Goal: Task Accomplishment & Management: Manage account settings

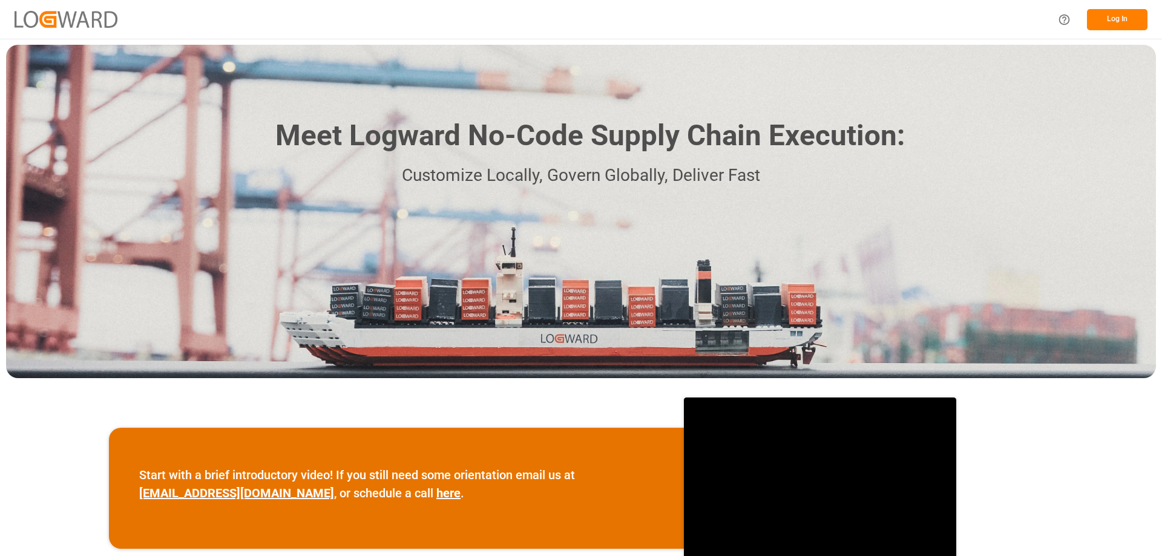
click at [1118, 15] on button "Log In" at bounding box center [1117, 19] width 60 height 21
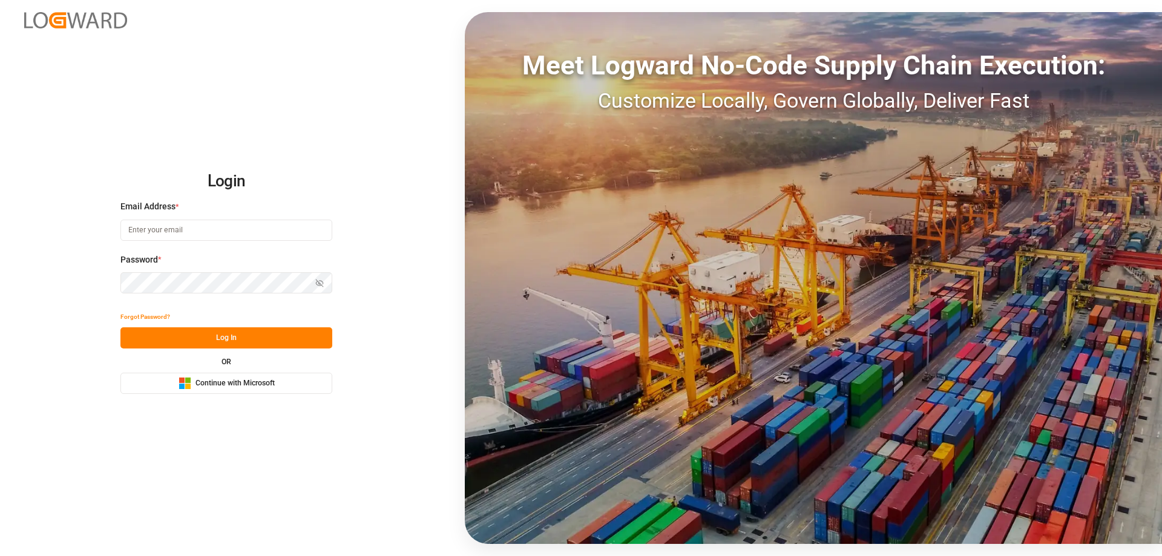
click at [212, 228] on input at bounding box center [226, 230] width 212 height 21
type input "I"
type input "Zachary.Glick@leschaco.com"
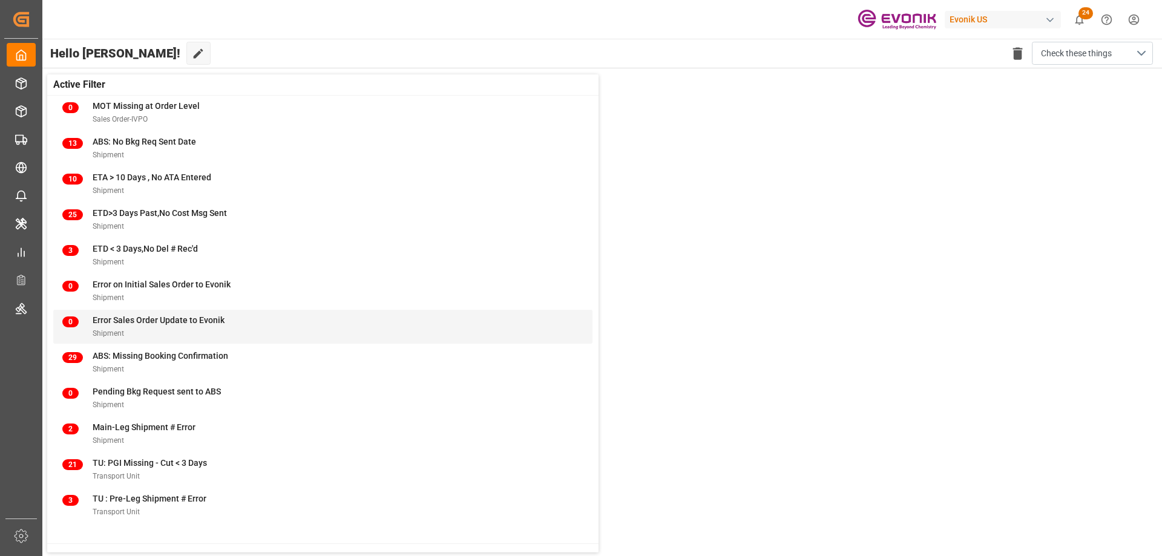
scroll to position [60, 0]
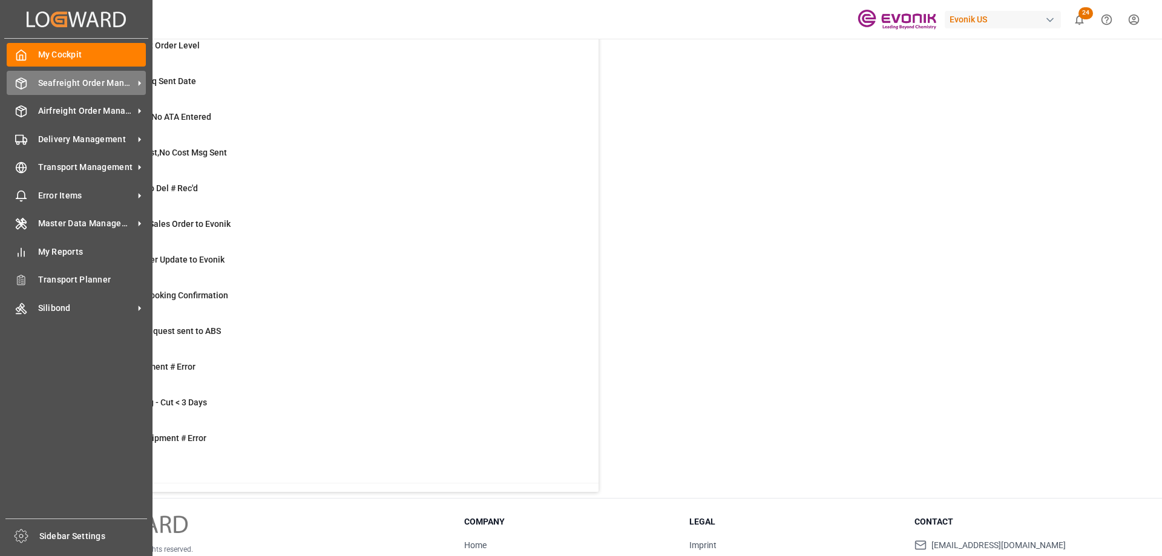
click at [86, 80] on span "Seafreight Order Management" at bounding box center [86, 83] width 96 height 13
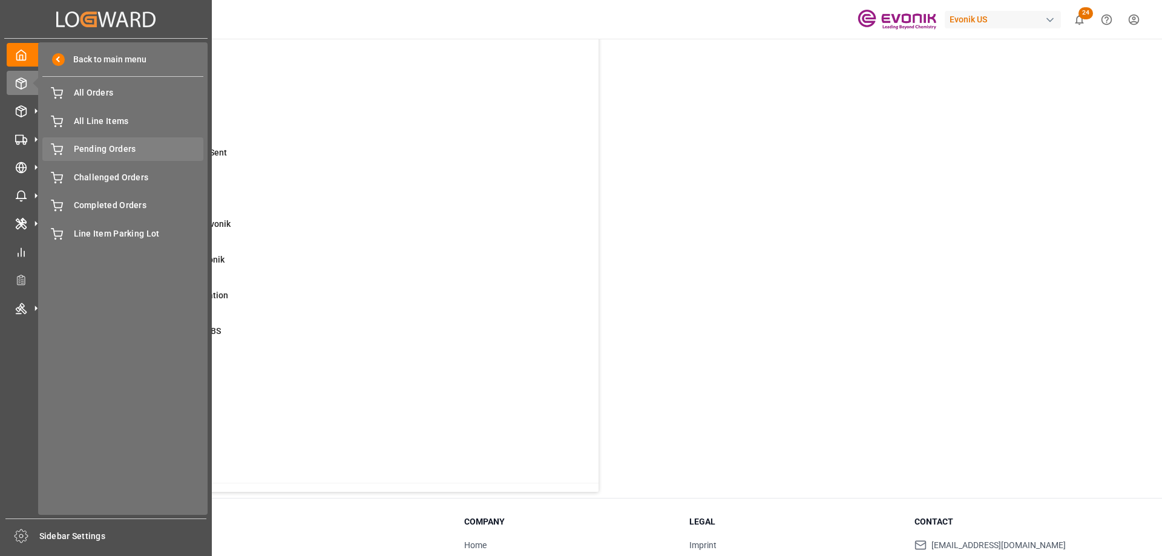
click at [103, 144] on span "Pending Orders" at bounding box center [139, 149] width 130 height 13
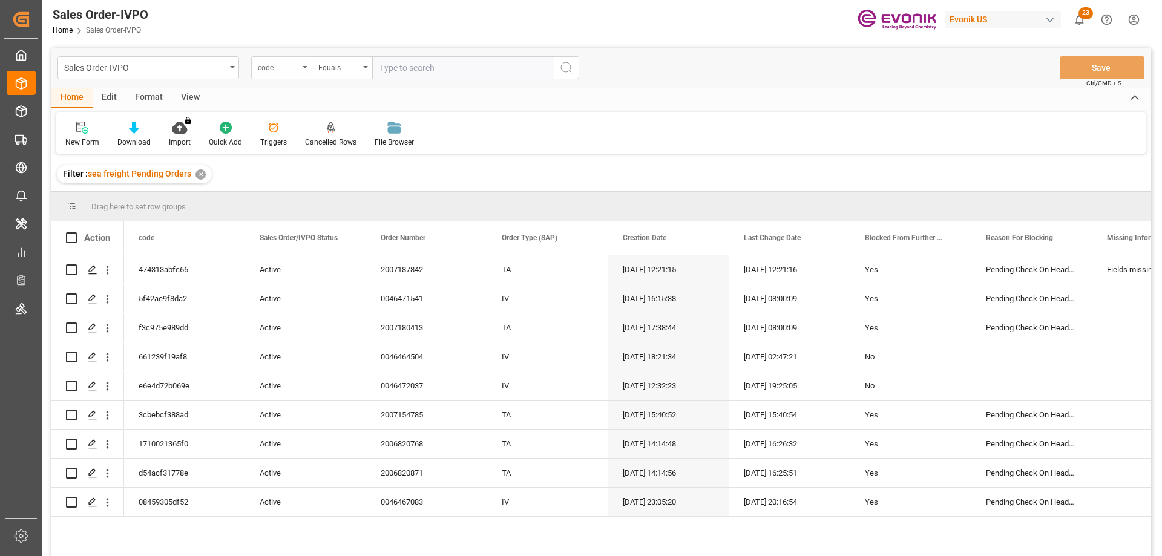
click at [303, 75] on div "code" at bounding box center [281, 67] width 60 height 23
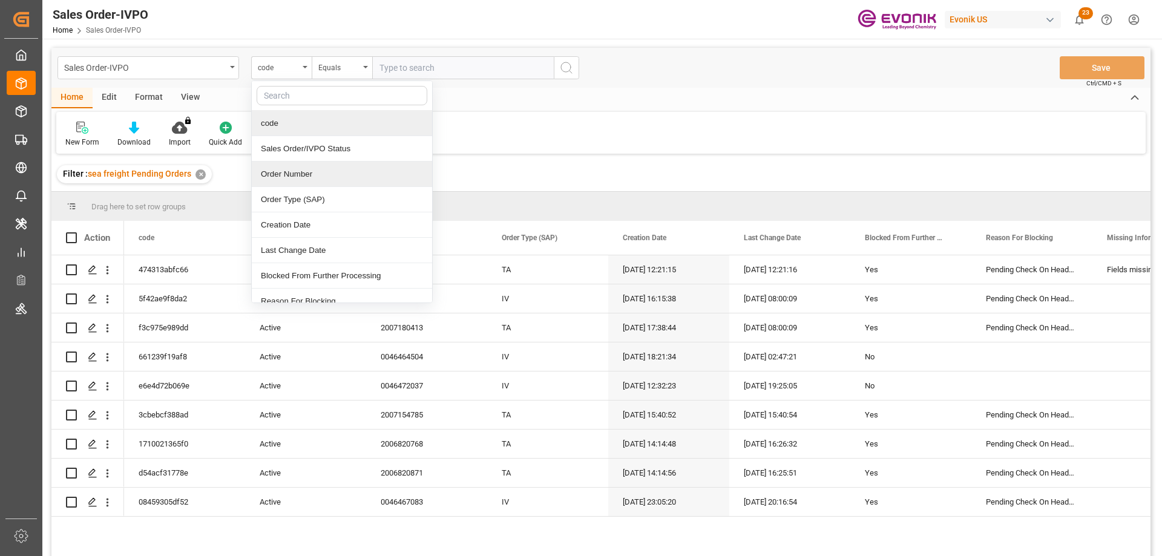
click at [304, 174] on div "Order Number" at bounding box center [342, 174] width 180 height 25
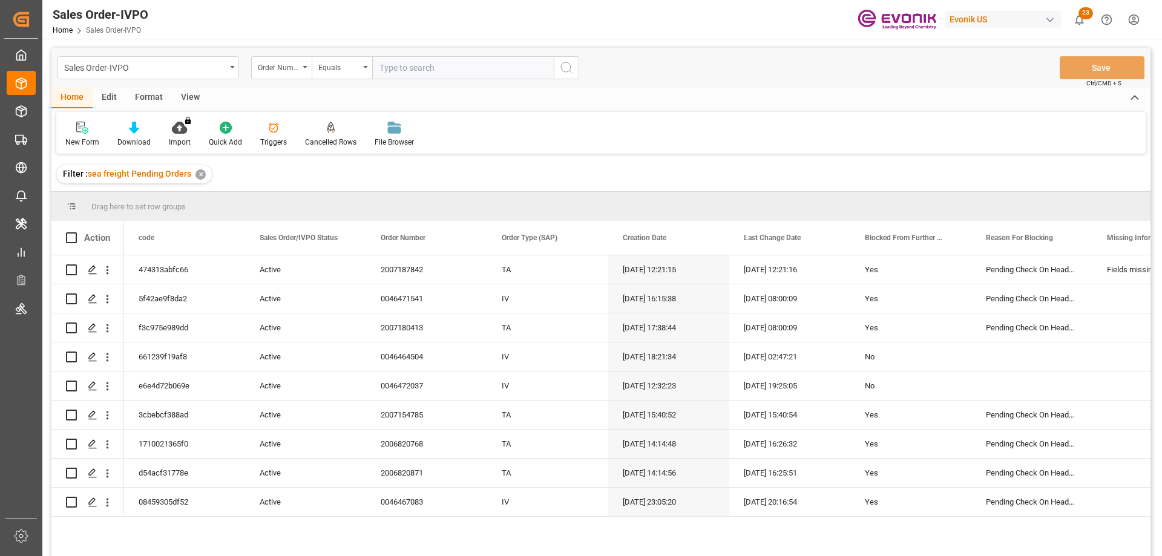
click at [416, 65] on input "text" at bounding box center [462, 67] width 181 height 23
paste input "0046470867"
type input "0046470867"
click at [180, 102] on div "View" at bounding box center [190, 98] width 37 height 21
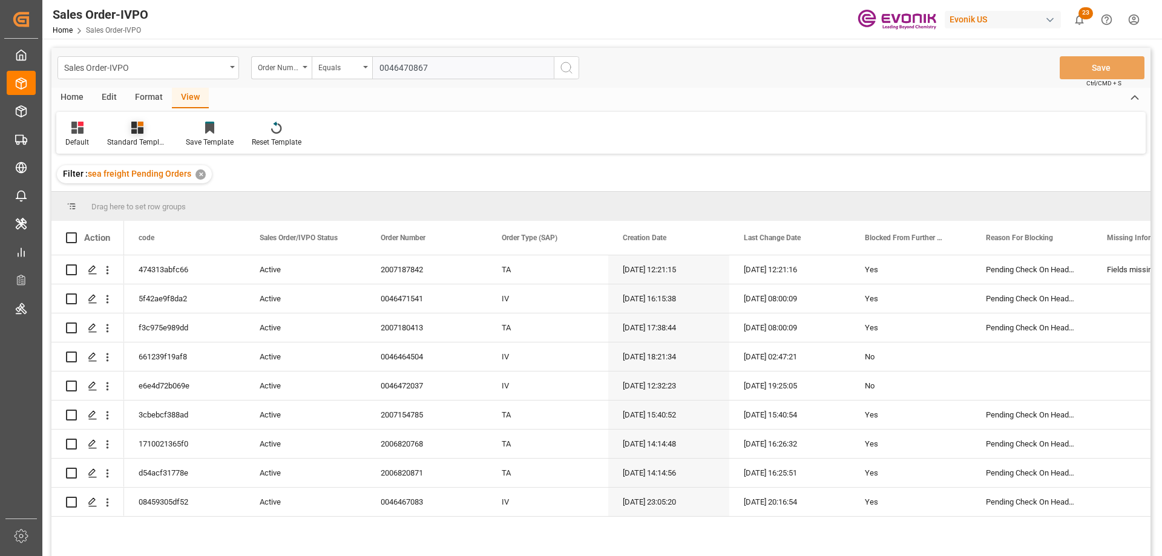
click at [143, 146] on div "Standard Templates" at bounding box center [137, 142] width 60 height 11
click at [143, 168] on div "DROP Report" at bounding box center [170, 171] width 106 height 13
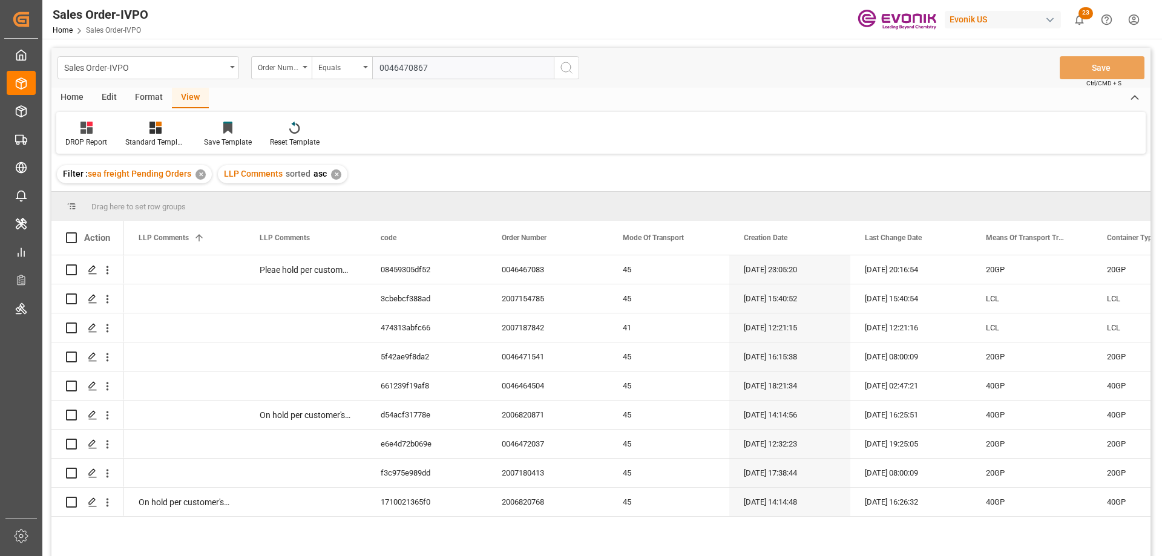
click at [80, 99] on div "Home" at bounding box center [71, 98] width 41 height 21
click at [139, 129] on div at bounding box center [133, 127] width 33 height 13
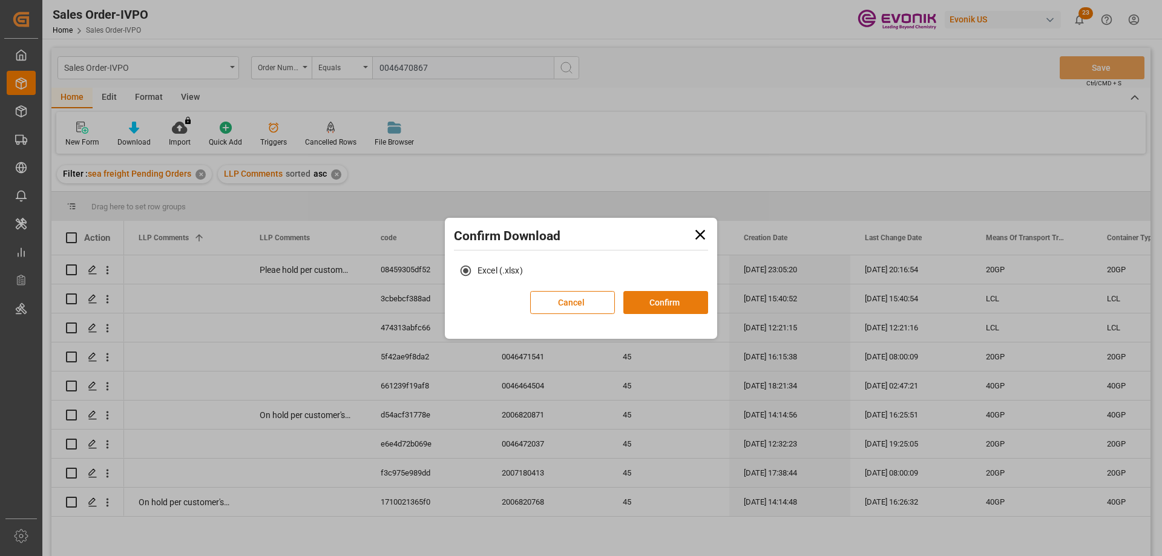
click at [641, 302] on button "Confirm" at bounding box center [665, 302] width 85 height 23
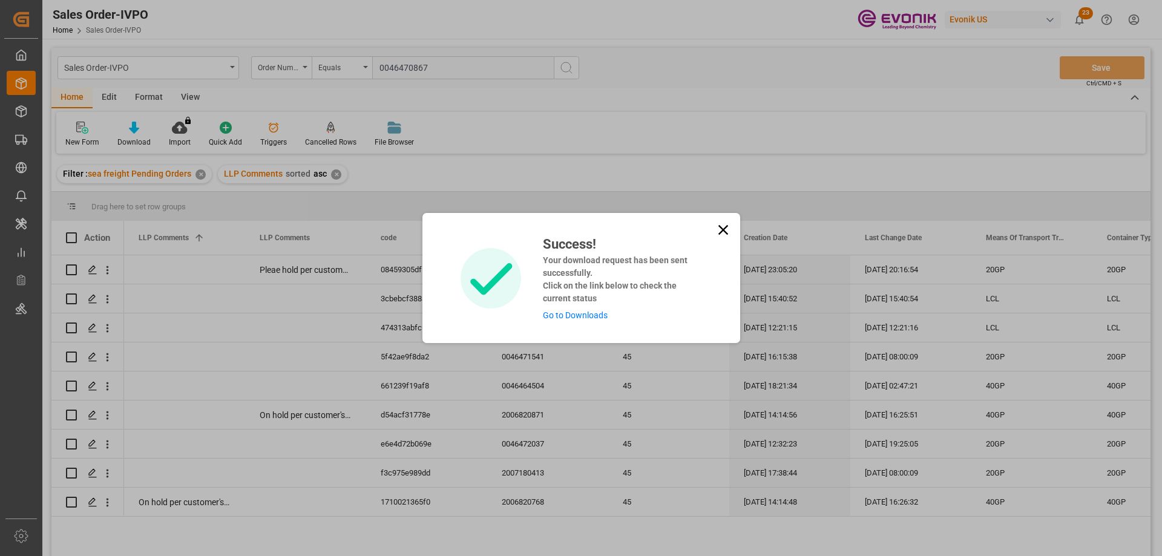
click at [590, 317] on link "Go to Downloads" at bounding box center [575, 315] width 65 height 10
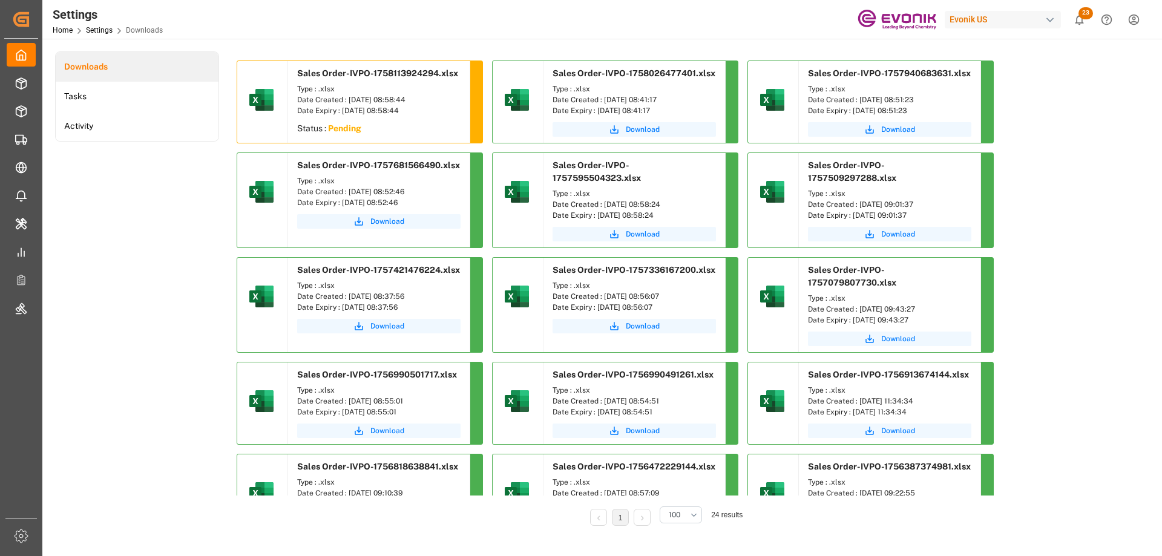
drag, startPoint x: 586, startPoint y: 306, endPoint x: 608, endPoint y: 19, distance: 288.2
click at [608, 19] on div "Settings Home Settings Downloads Evonik US 23 Notifications Only show unread Al…" at bounding box center [598, 19] width 1128 height 39
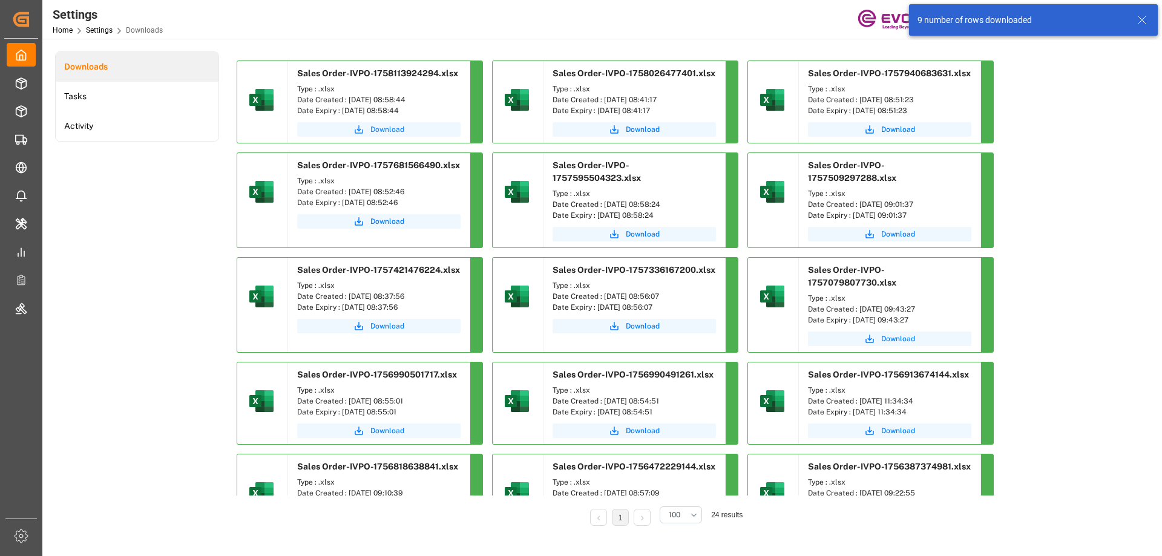
click at [361, 130] on icon "submit" at bounding box center [358, 129] width 11 height 11
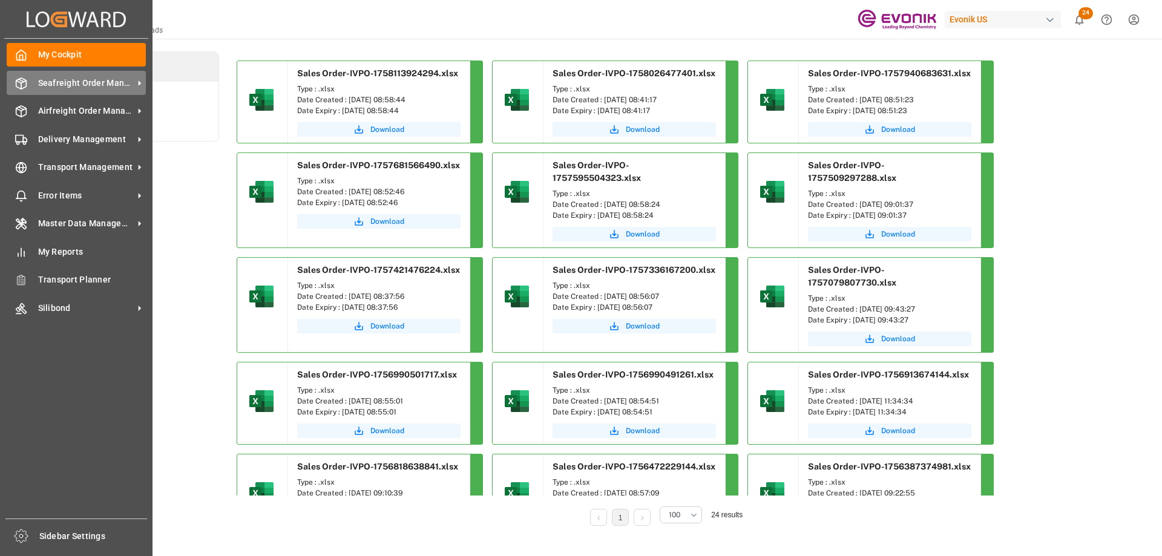
click at [65, 87] on span "Seafreight Order Management" at bounding box center [86, 83] width 96 height 13
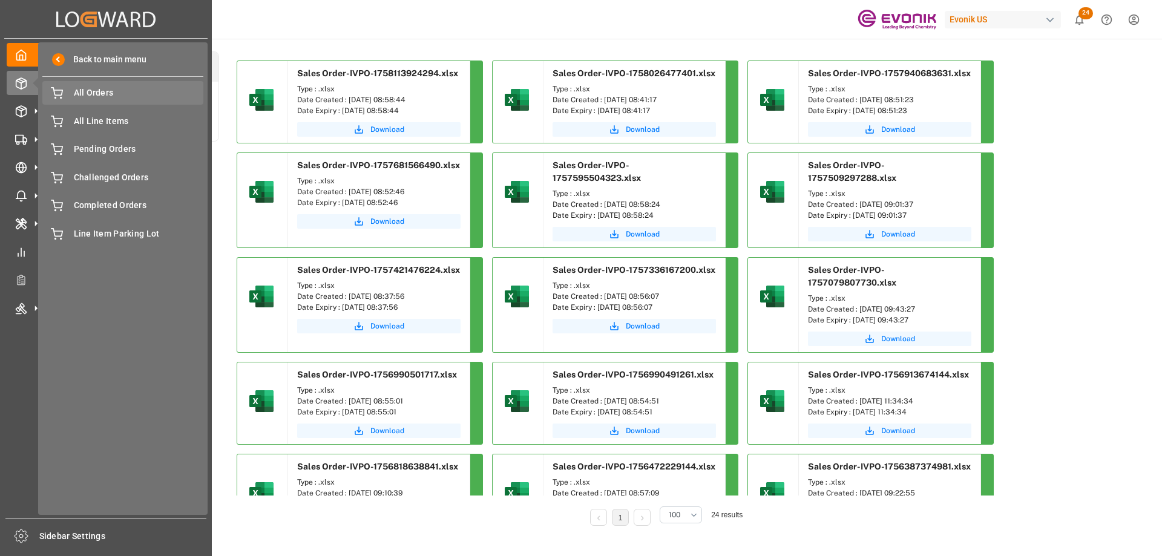
click at [109, 95] on span "All Orders" at bounding box center [139, 93] width 130 height 13
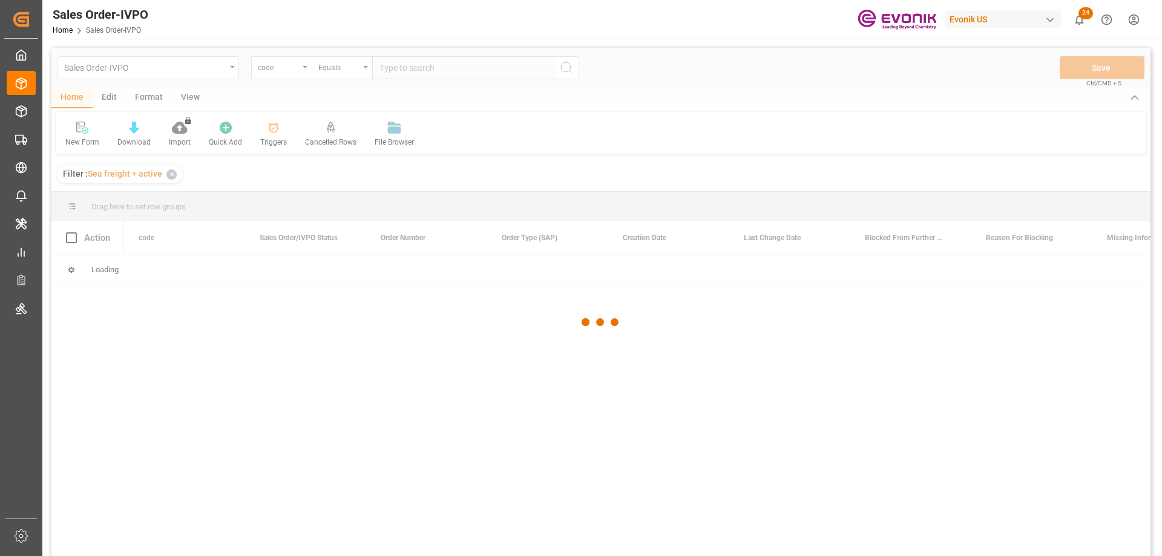
click at [297, 70] on div at bounding box center [600, 322] width 1099 height 549
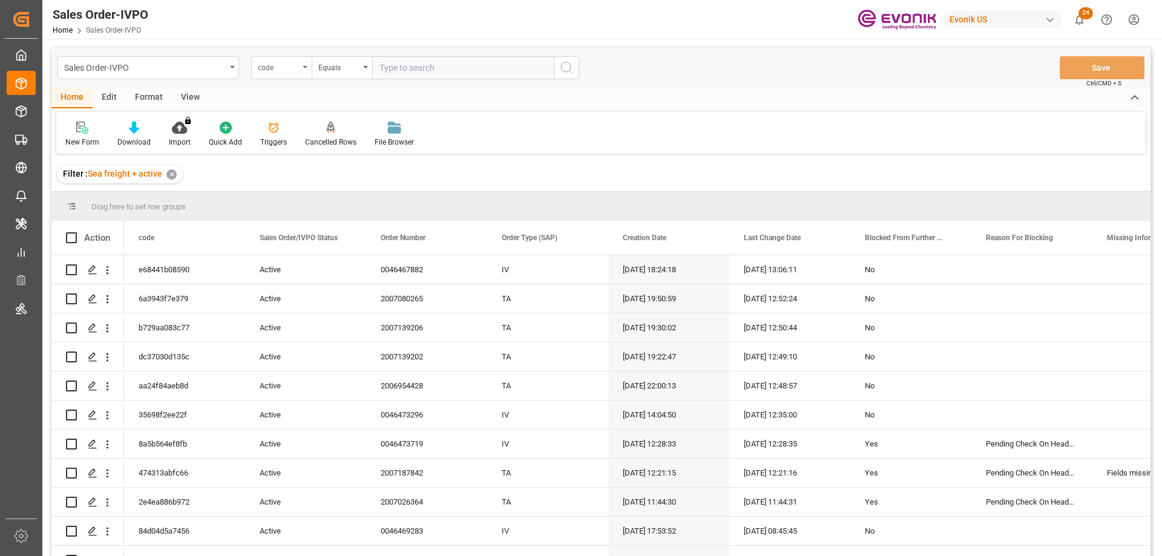
click at [299, 70] on div "code" at bounding box center [281, 67] width 60 height 23
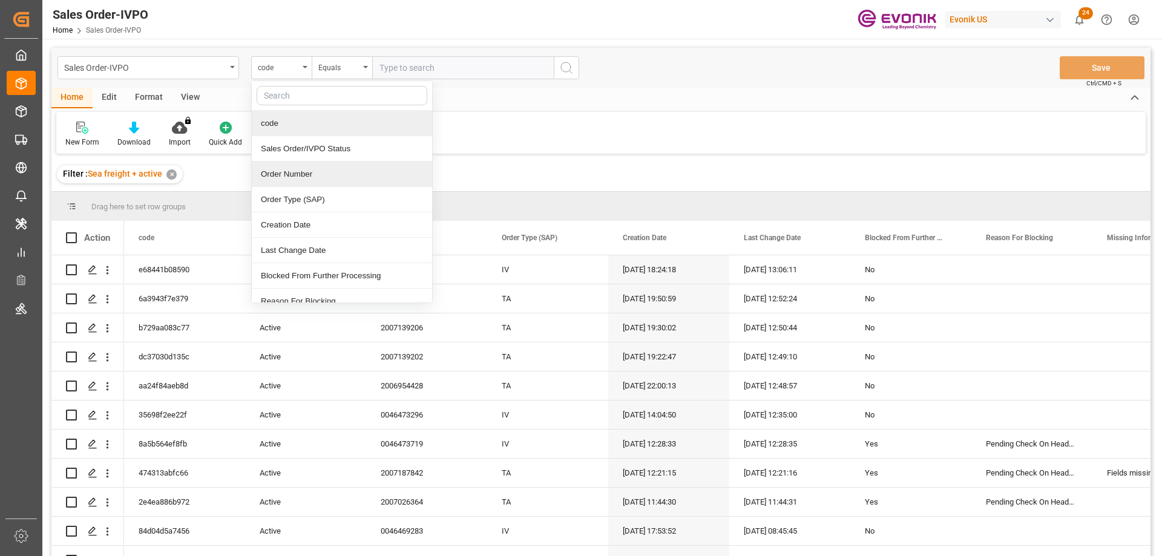
click at [301, 174] on div "Order Number" at bounding box center [342, 174] width 180 height 25
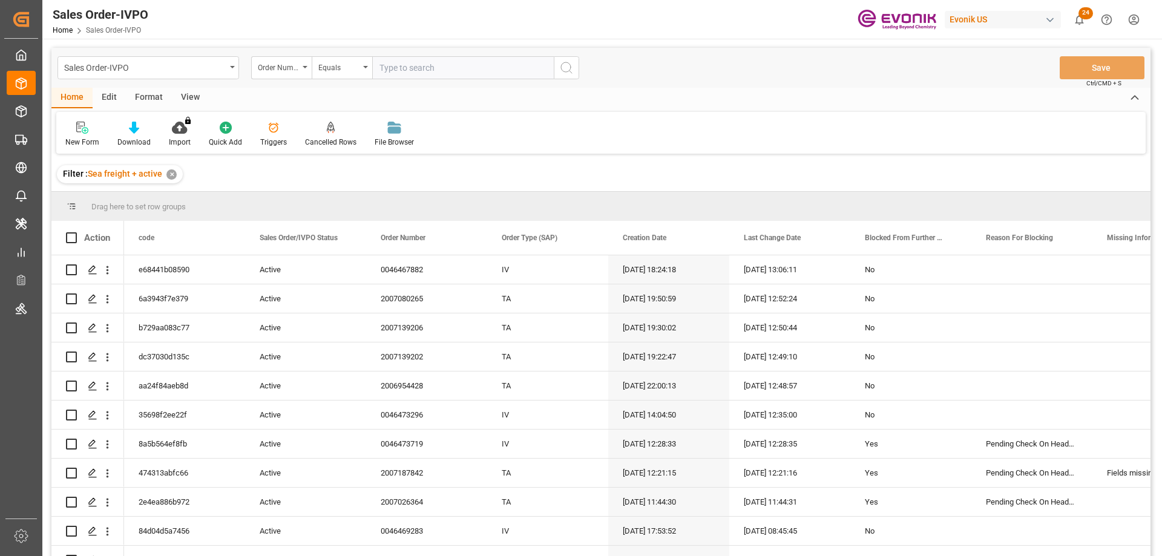
click at [394, 75] on input "text" at bounding box center [462, 67] width 181 height 23
paste input "0046470867"
type input "0046470867"
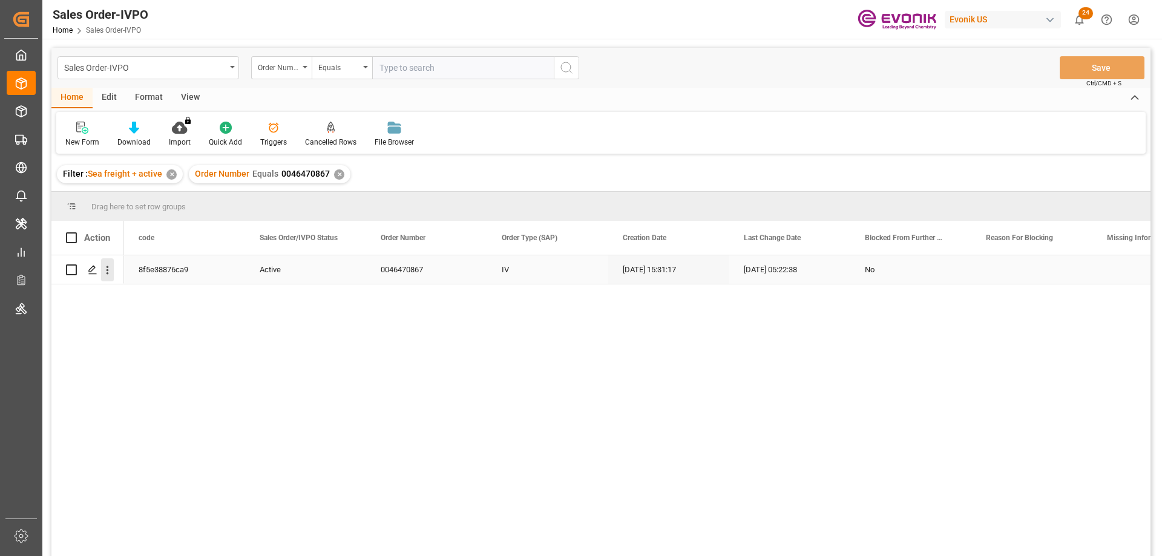
click at [104, 270] on icon "open menu" at bounding box center [107, 270] width 13 height 13
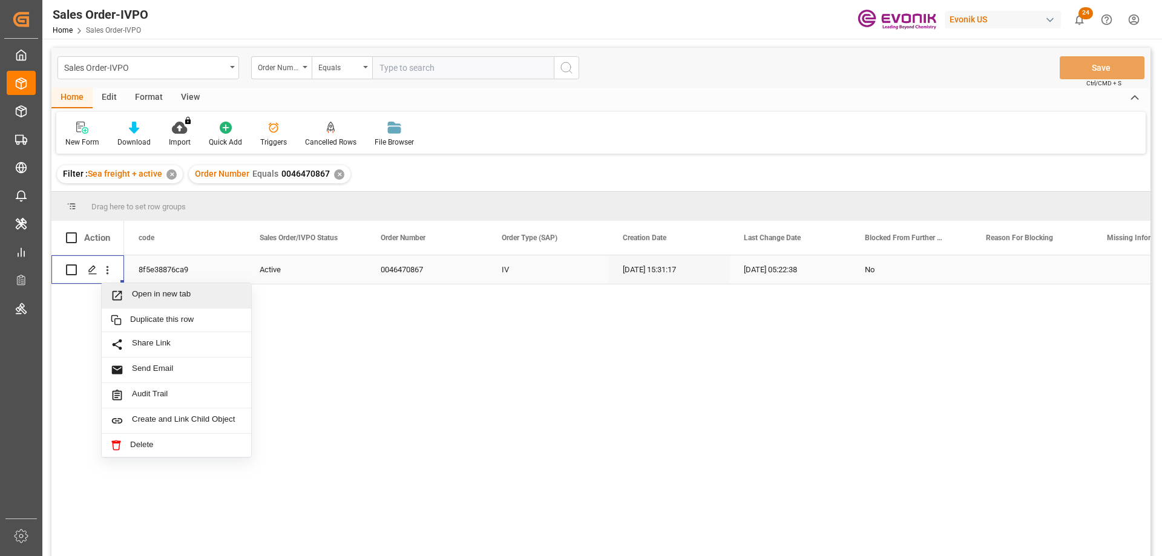
click at [135, 292] on span "Open in new tab" at bounding box center [187, 295] width 110 height 13
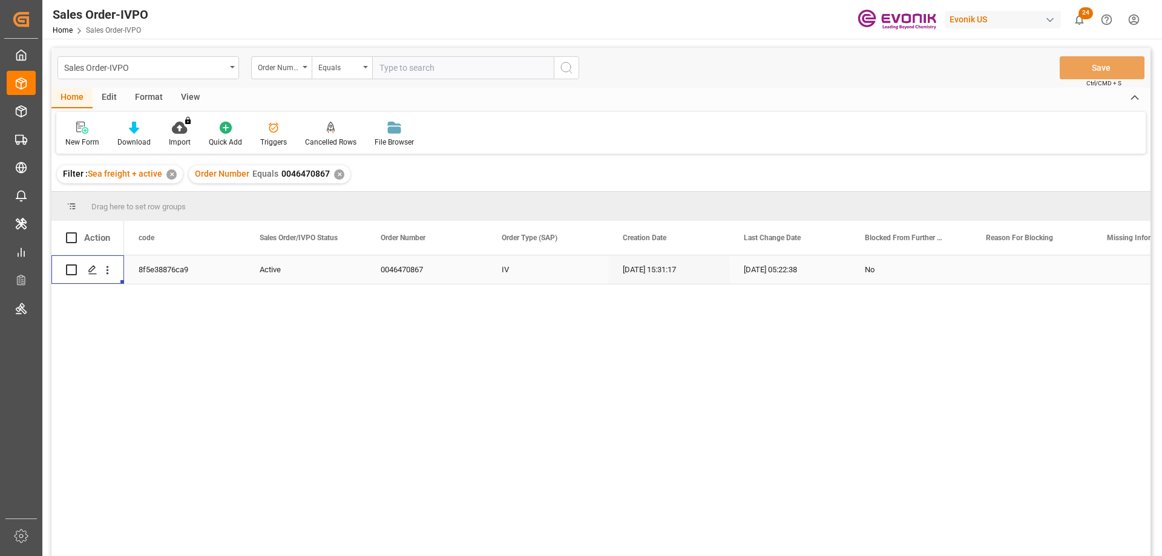
click at [399, 62] on input "text" at bounding box center [462, 67] width 181 height 23
paste input "0046466929"
type input "0046466929"
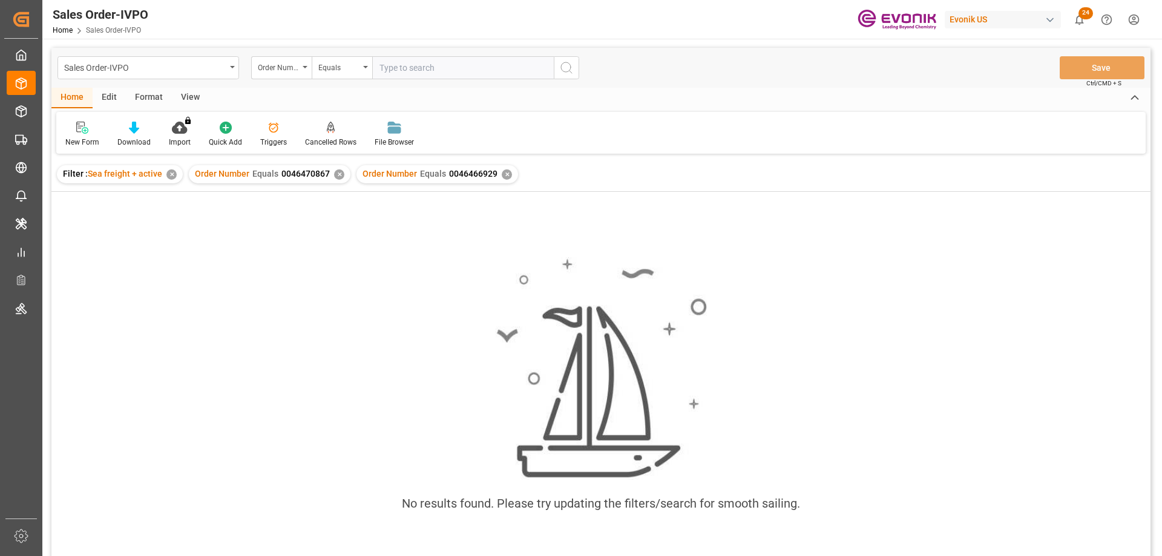
click at [335, 178] on div "✕" at bounding box center [339, 174] width 10 height 10
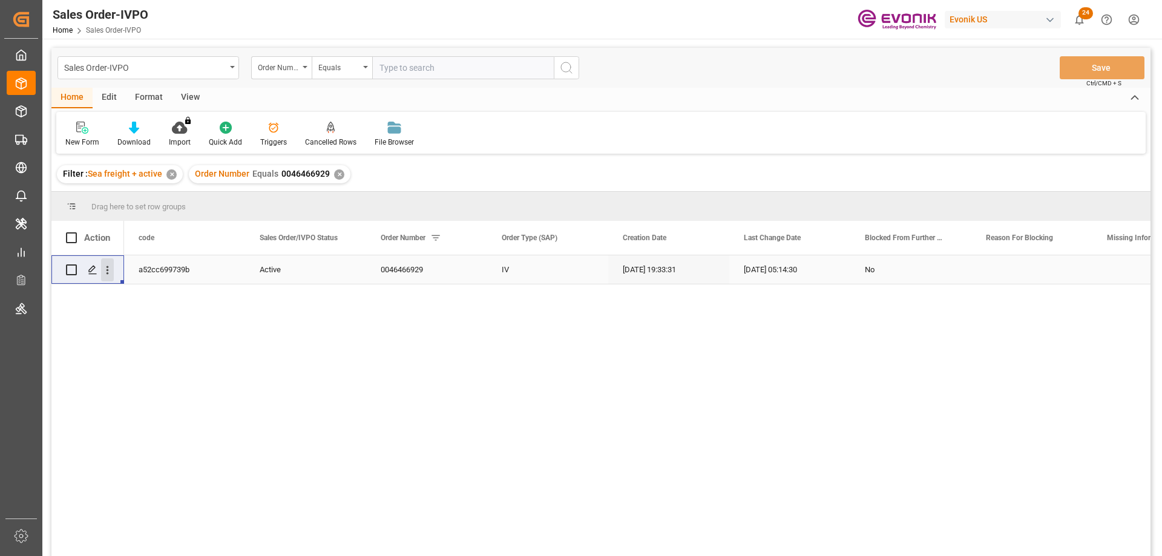
click at [106, 267] on icon "open menu" at bounding box center [107, 270] width 2 height 8
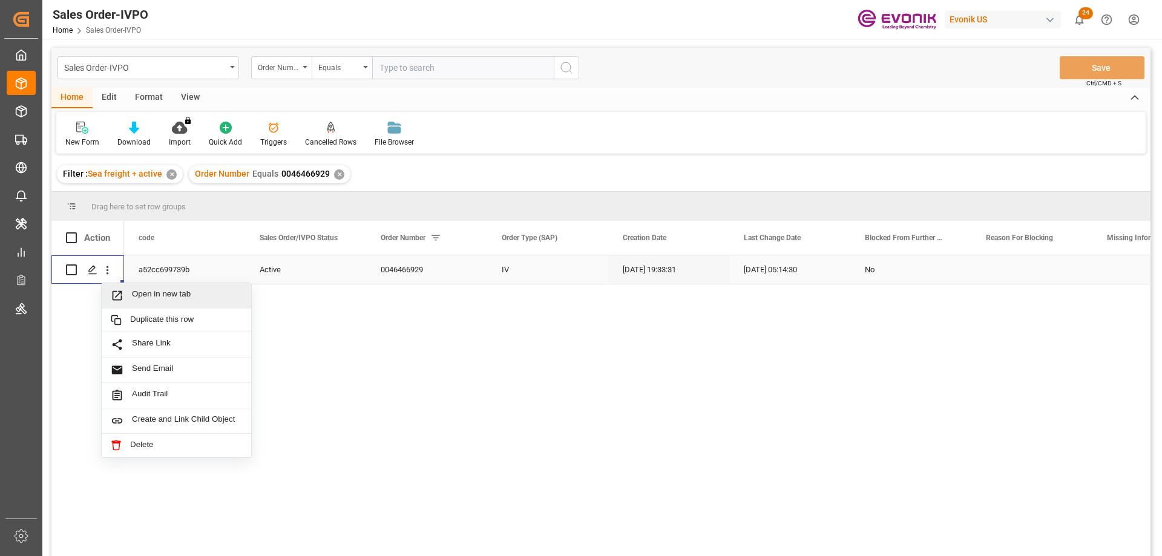
click at [135, 288] on div "Open in new tab" at bounding box center [176, 295] width 149 height 25
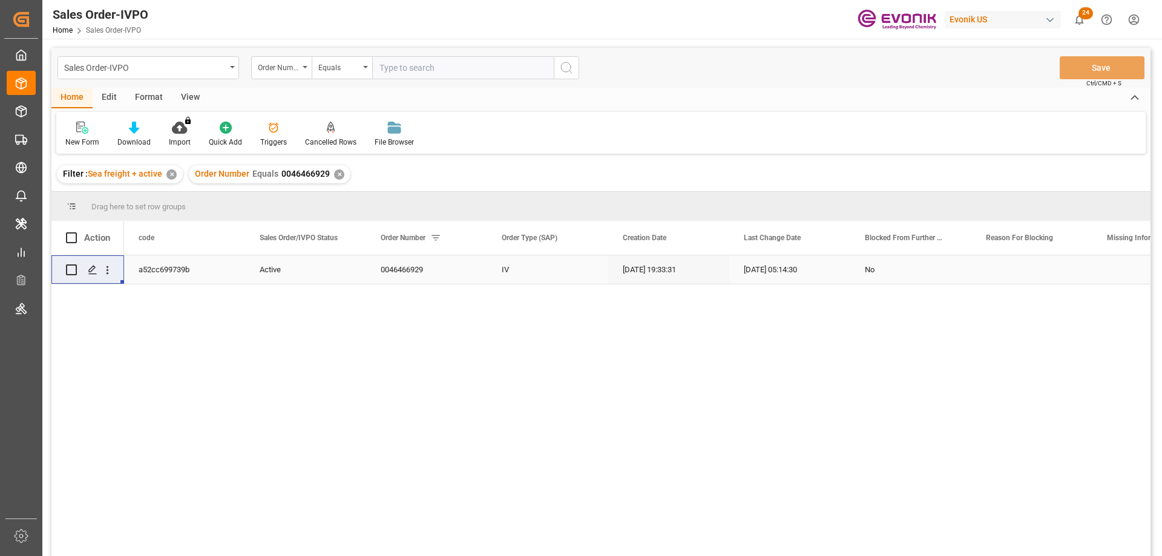
click at [419, 66] on input "text" at bounding box center [462, 67] width 181 height 23
paste input "0046461690"
type input "0046461690"
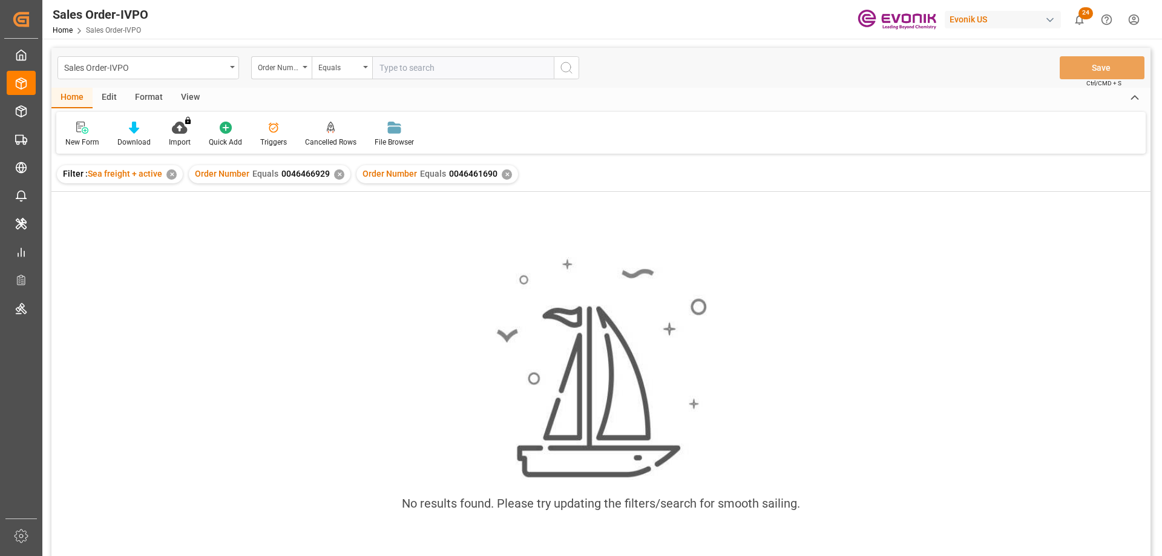
click at [336, 171] on div "✕" at bounding box center [339, 174] width 10 height 10
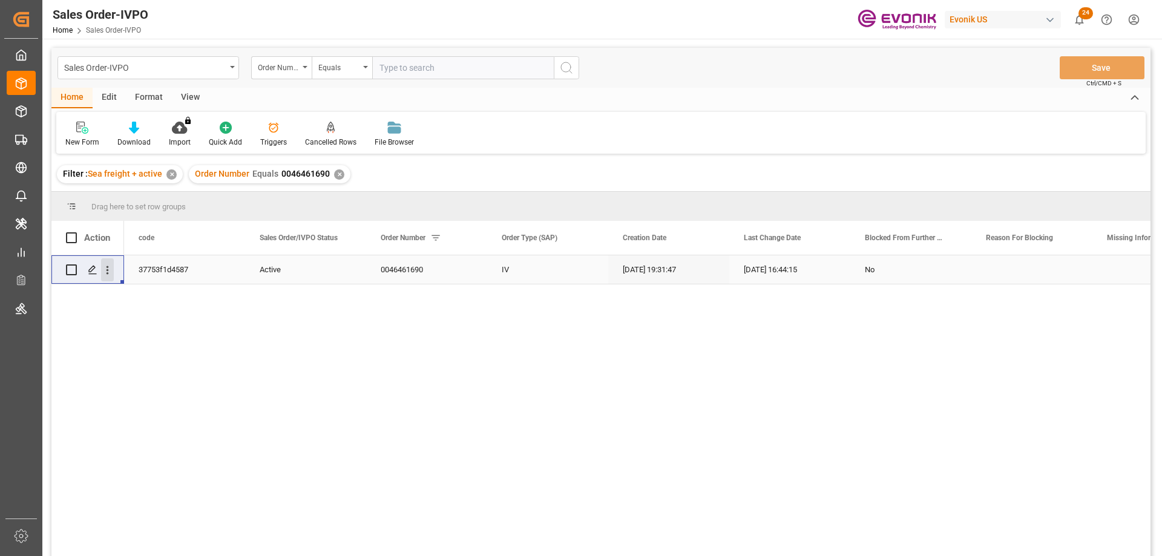
click at [106, 270] on icon "open menu" at bounding box center [107, 270] width 13 height 13
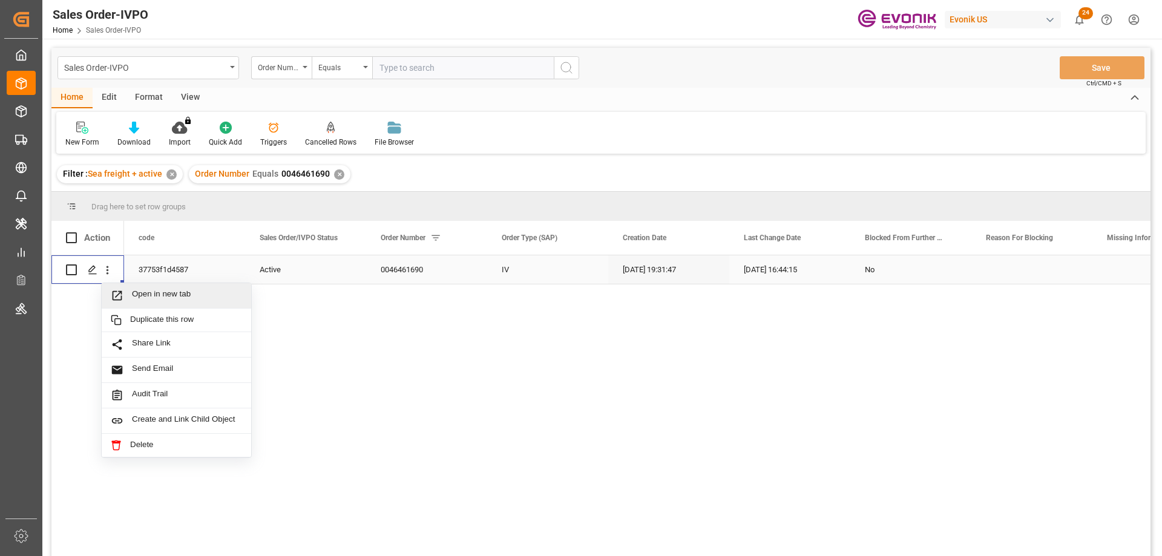
click at [151, 292] on span "Open in new tab" at bounding box center [187, 295] width 110 height 13
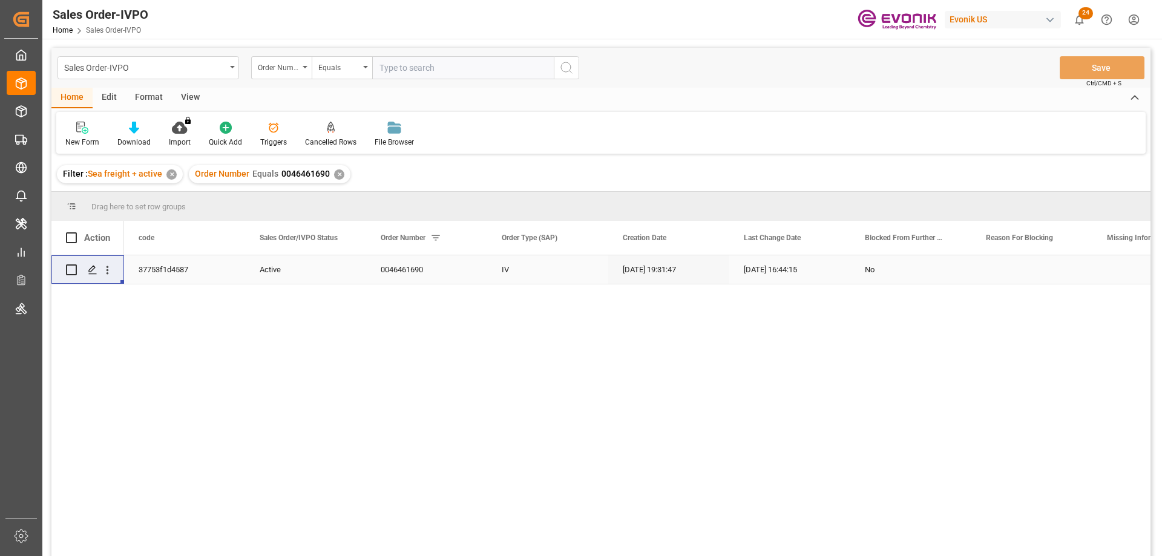
click at [448, 63] on input "text" at bounding box center [462, 67] width 181 height 23
paste input "0046457900"
type input "0046457900"
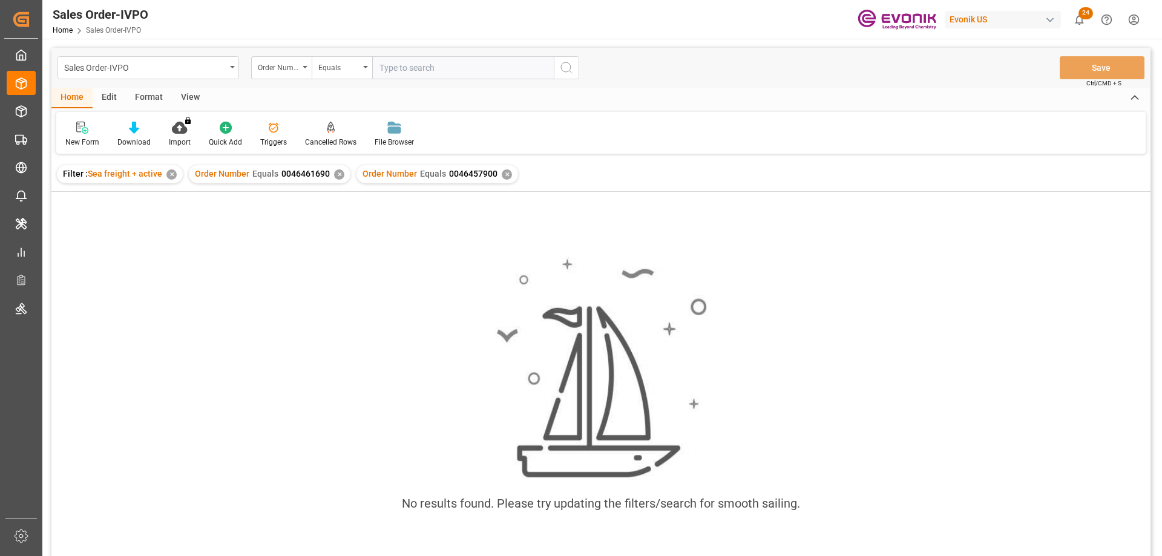
click at [330, 174] on div "Order Number Equals 0046461690 ✕" at bounding box center [270, 174] width 162 height 18
click at [330, 173] on div "Order Number Equals 0046461690 ✕" at bounding box center [270, 174] width 162 height 18
click at [334, 174] on div "✕" at bounding box center [339, 174] width 10 height 10
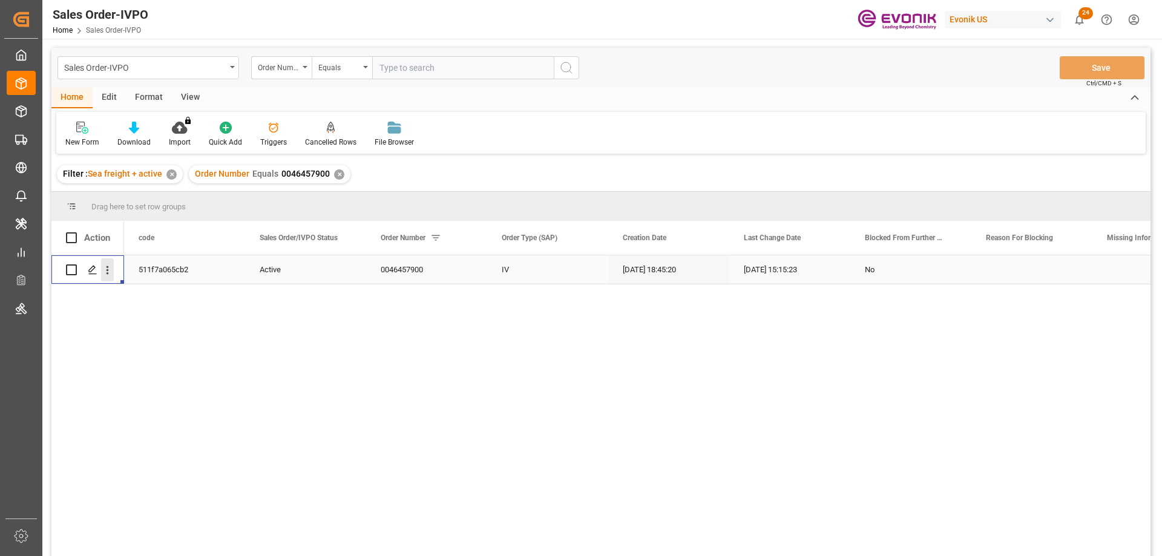
click at [109, 270] on icon "open menu" at bounding box center [107, 270] width 13 height 13
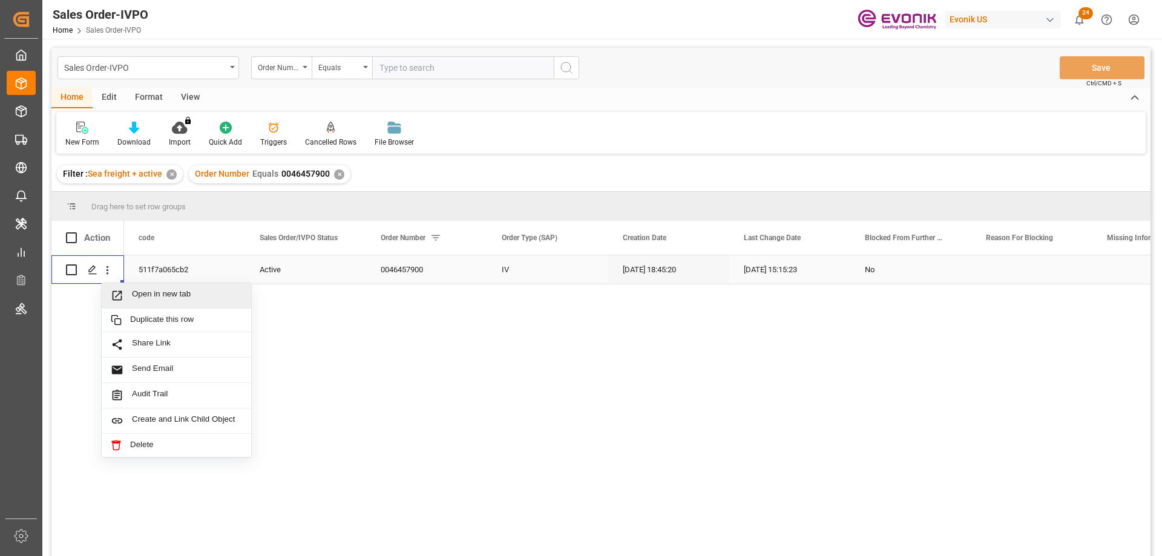
click at [142, 290] on span "Open in new tab" at bounding box center [187, 295] width 110 height 13
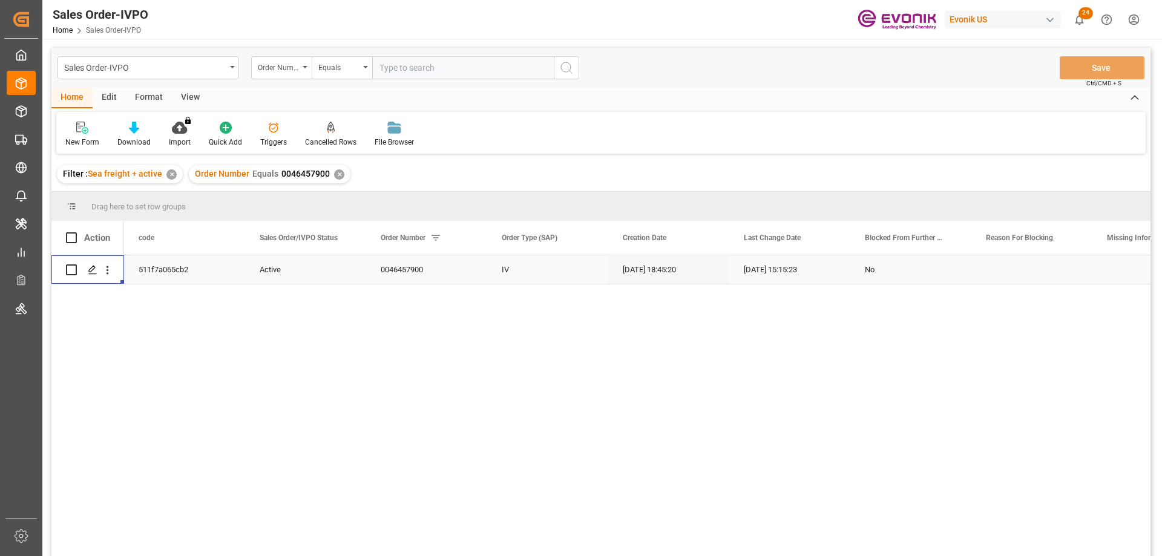
click at [436, 66] on input "text" at bounding box center [462, 67] width 181 height 23
paste input "0046466473"
type input "0046466473"
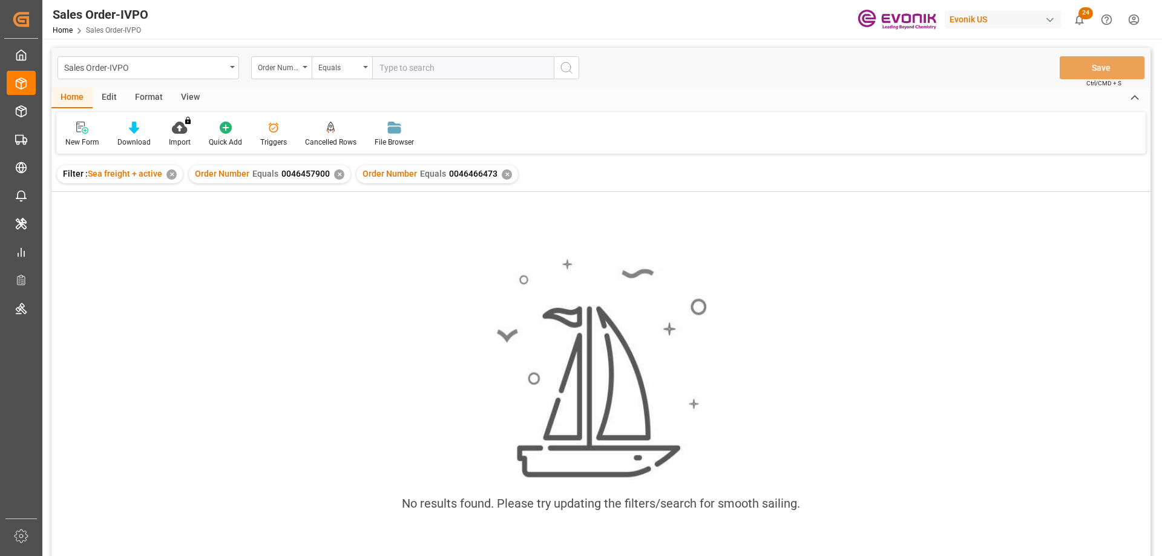
click at [336, 172] on div "✕" at bounding box center [339, 174] width 10 height 10
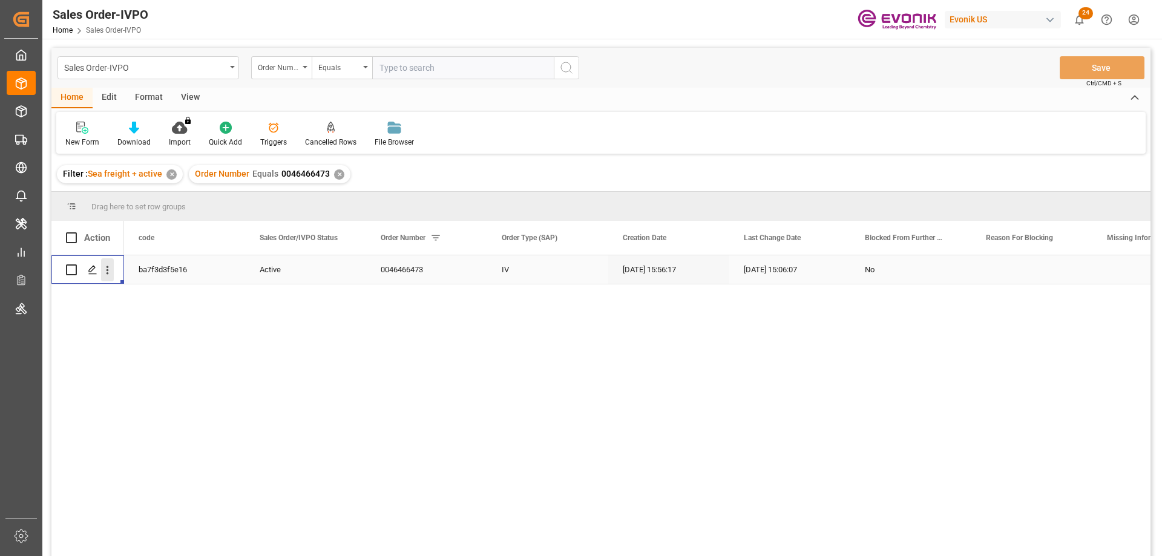
click at [108, 267] on icon "open menu" at bounding box center [107, 270] width 2 height 8
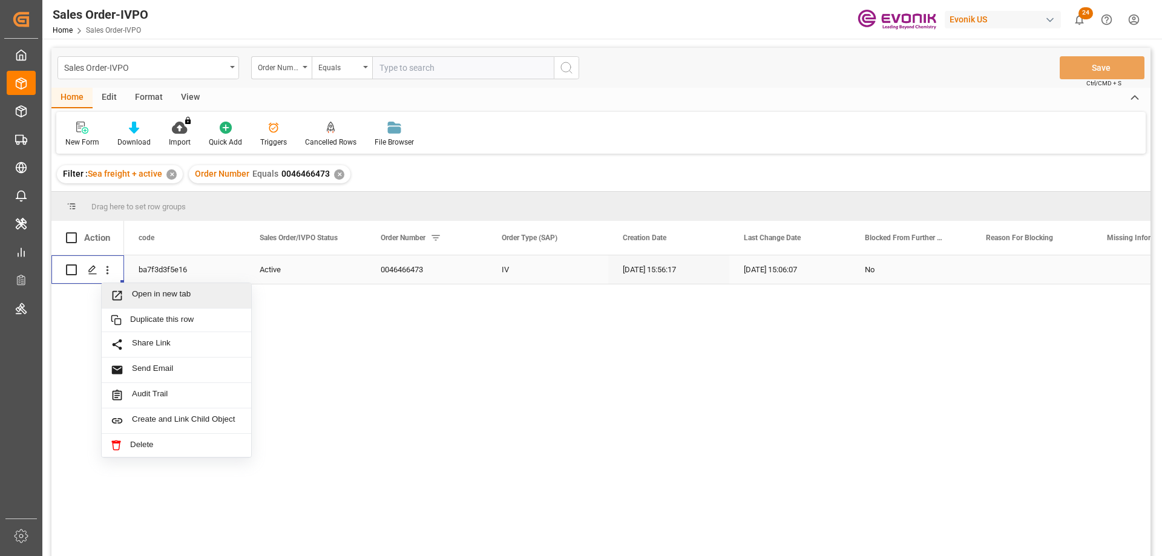
click at [159, 297] on span "Open in new tab" at bounding box center [187, 295] width 110 height 13
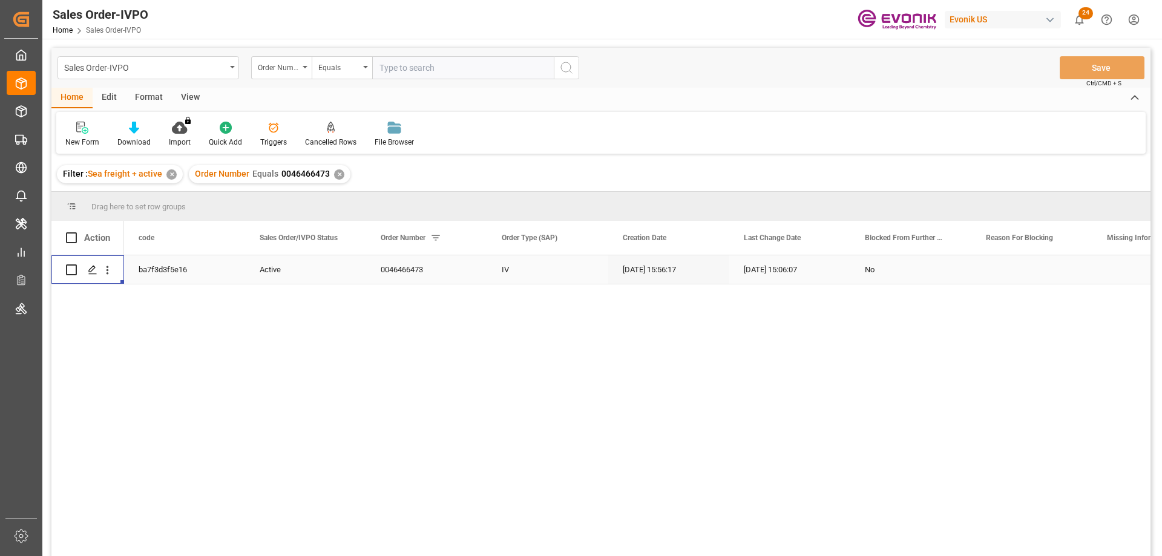
click at [454, 69] on input "text" at bounding box center [462, 67] width 181 height 23
paste input "2007154785"
type input "2007154785"
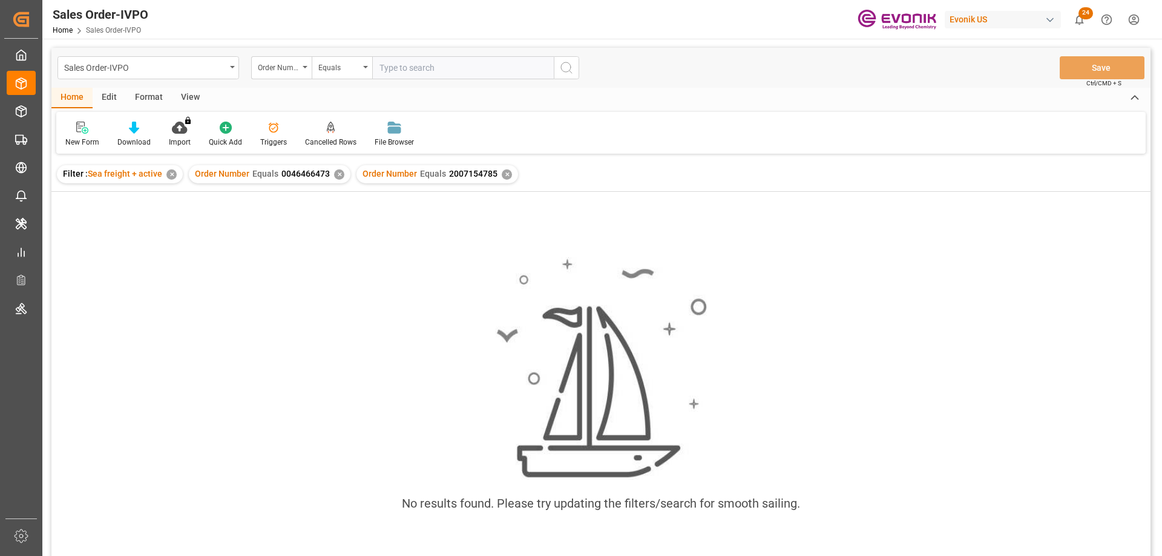
click at [334, 178] on div "✕" at bounding box center [339, 174] width 10 height 10
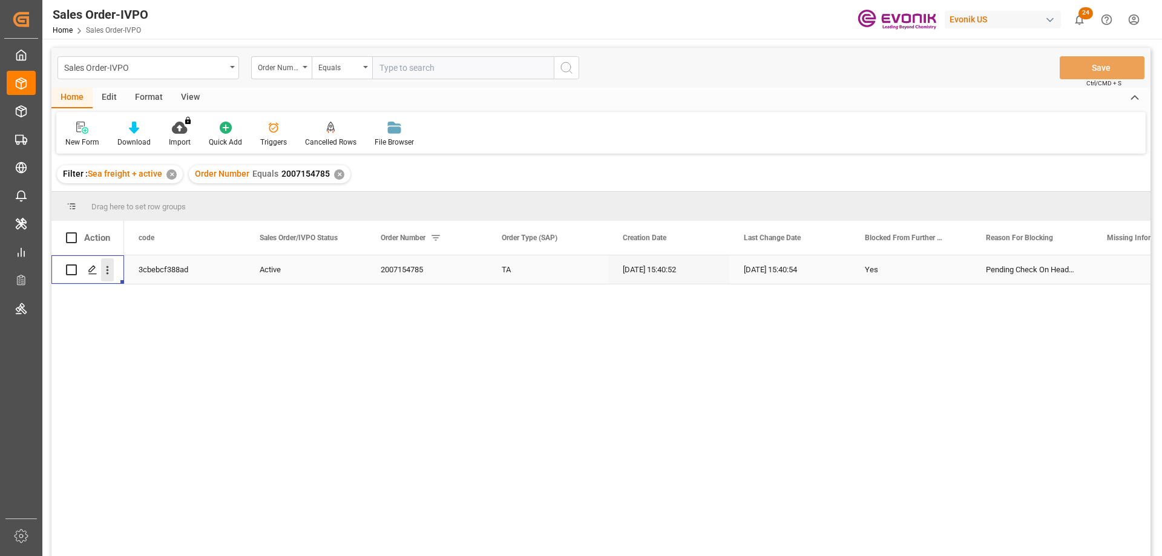
click at [106, 267] on icon "open menu" at bounding box center [107, 270] width 2 height 8
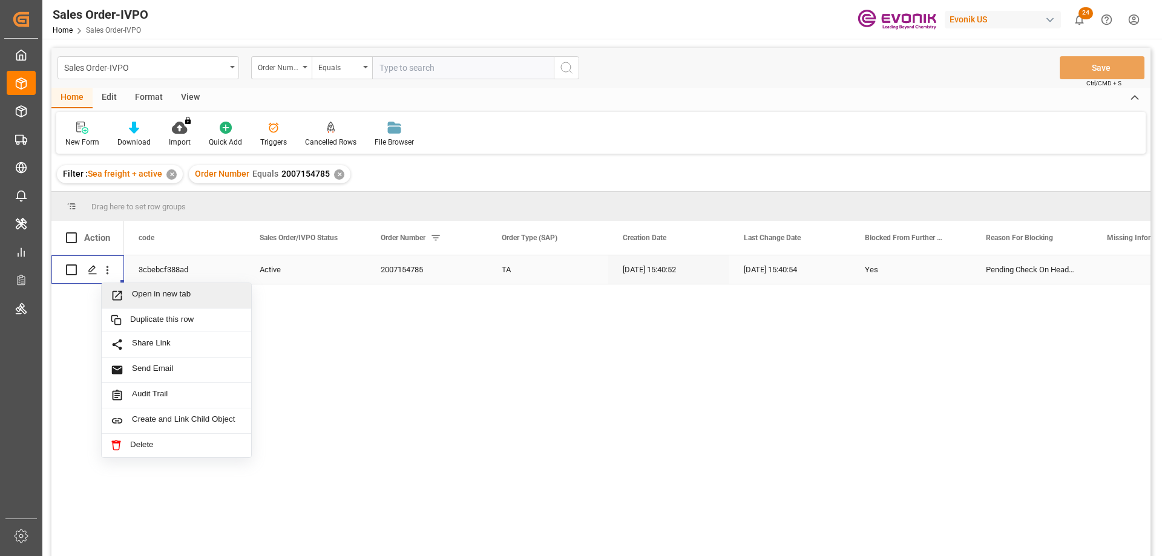
click at [156, 293] on span "Open in new tab" at bounding box center [187, 295] width 110 height 13
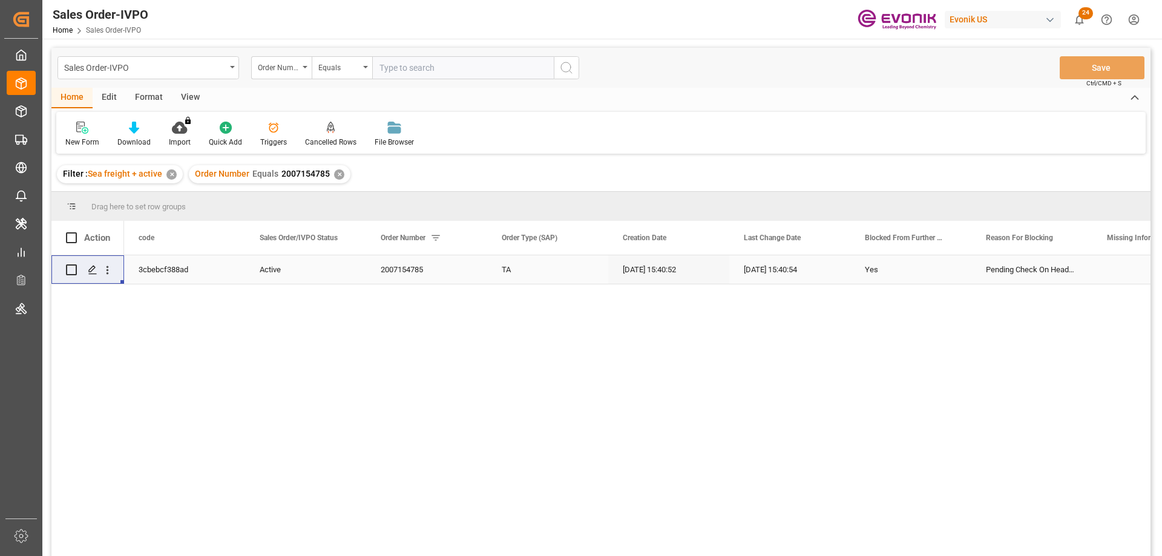
click at [478, 65] on input "text" at bounding box center [462, 67] width 181 height 23
paste input "2007079726"
type input "2007079726"
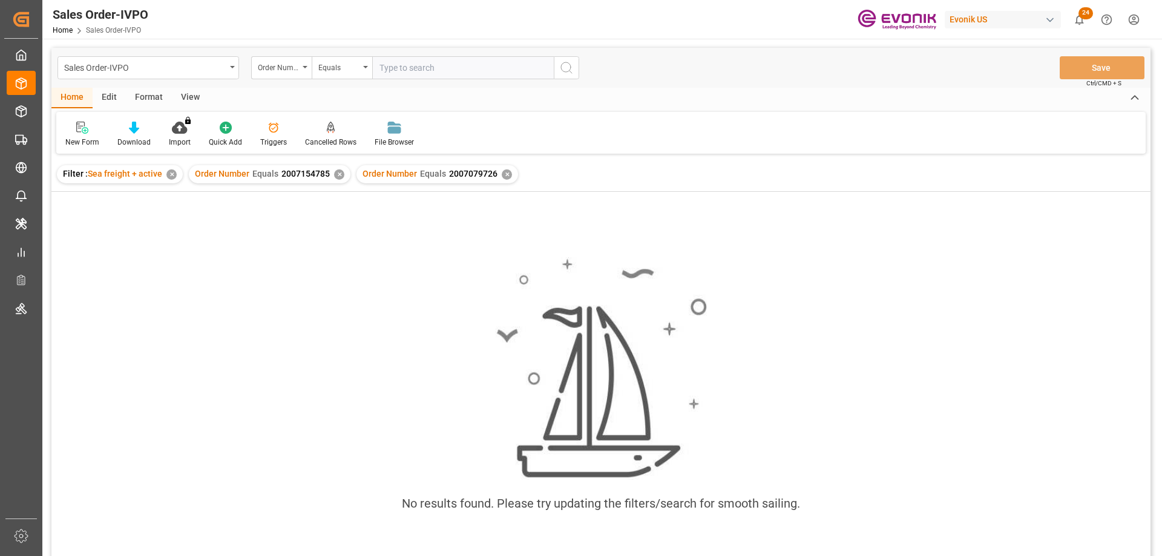
click at [334, 175] on div "✕" at bounding box center [339, 174] width 10 height 10
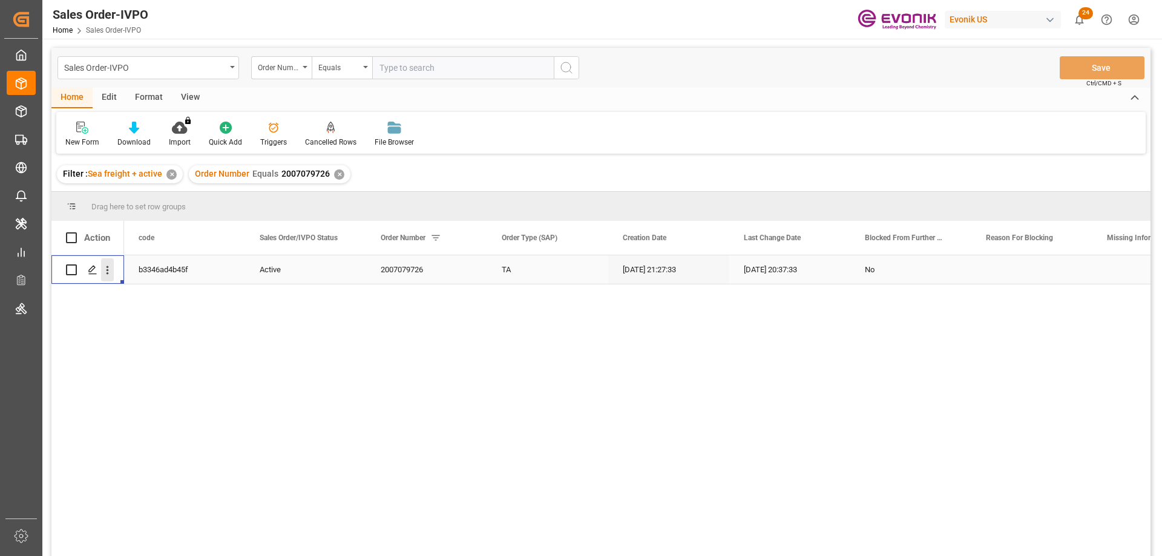
click at [108, 264] on icon "open menu" at bounding box center [107, 270] width 13 height 13
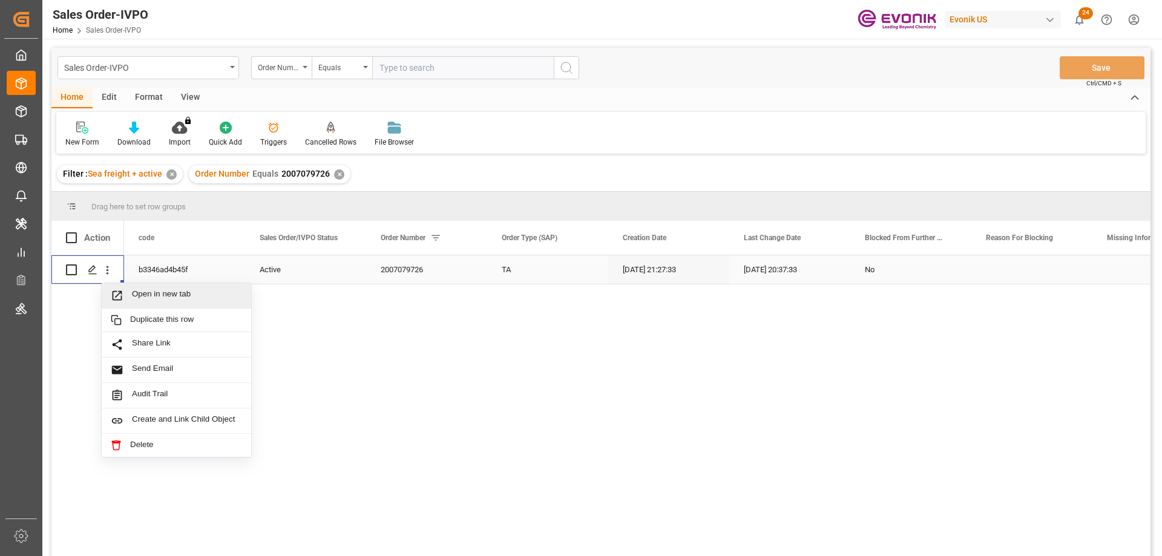
click at [140, 288] on div "Open in new tab" at bounding box center [176, 295] width 149 height 25
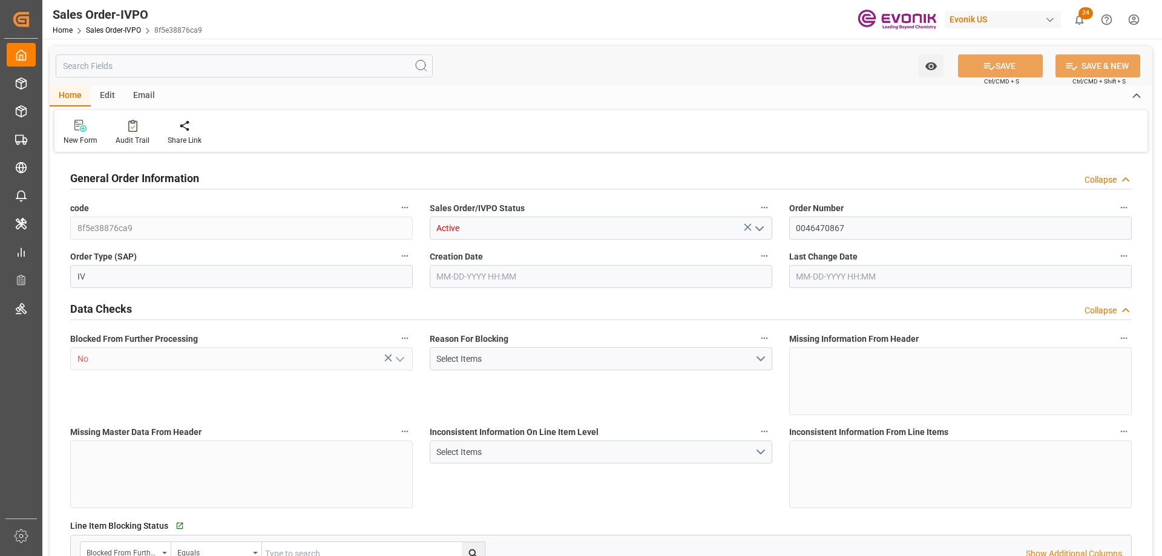
type input "SGSIN"
type input "0"
type input "1"
type input "42.92"
type input "[DATE] 15:31"
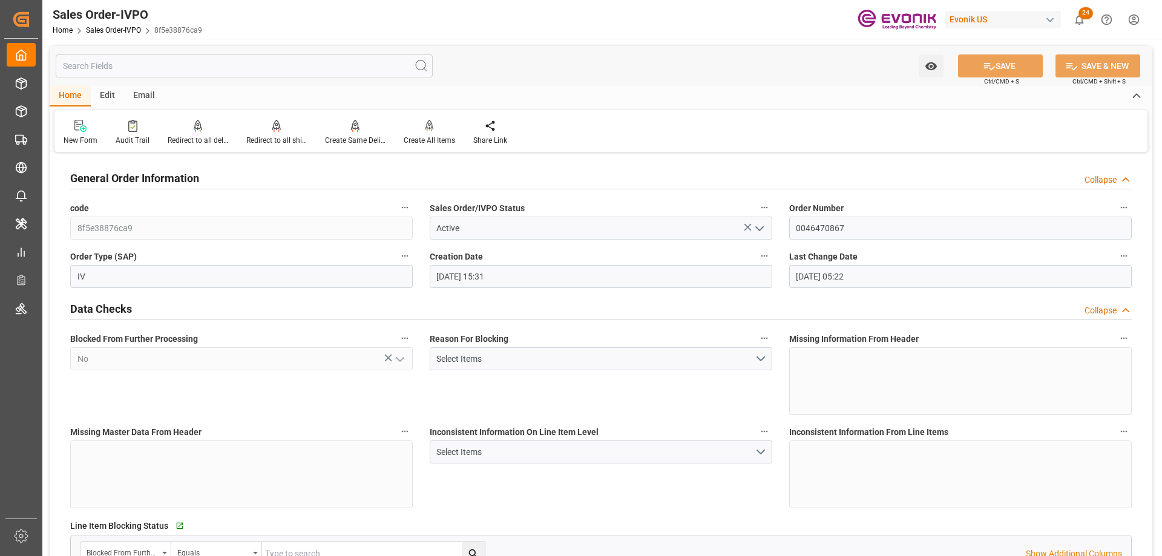
type input "[DATE] 05:22"
type input "NLRTM"
type input "0"
type input "1"
type input "2"
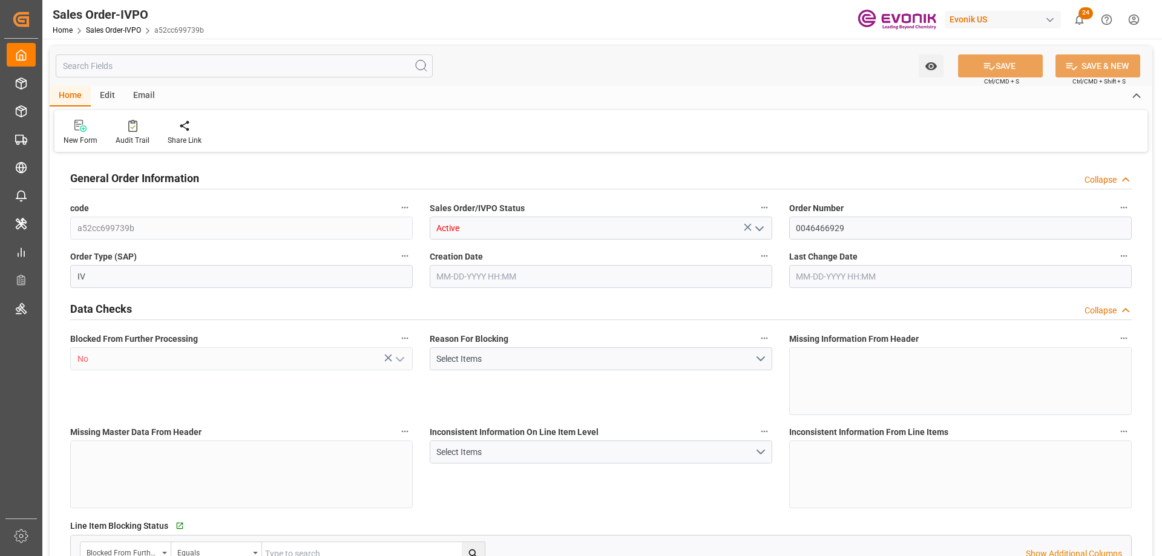
type input "17252"
type input "0"
type input "17000"
type input "30"
type input "08-05-2025 19:33"
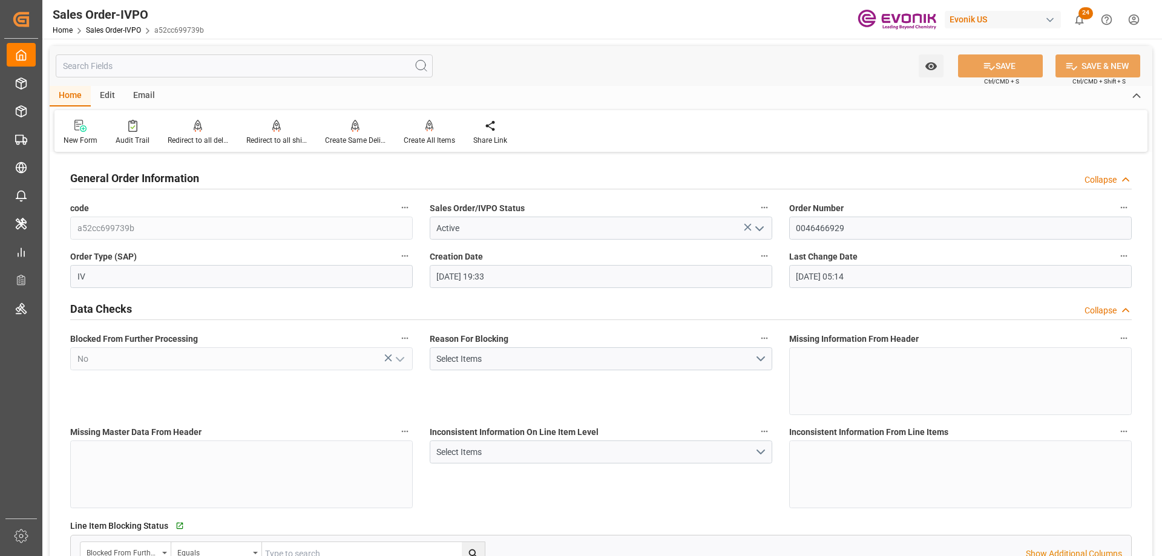
type input "09-15-2025 05:14"
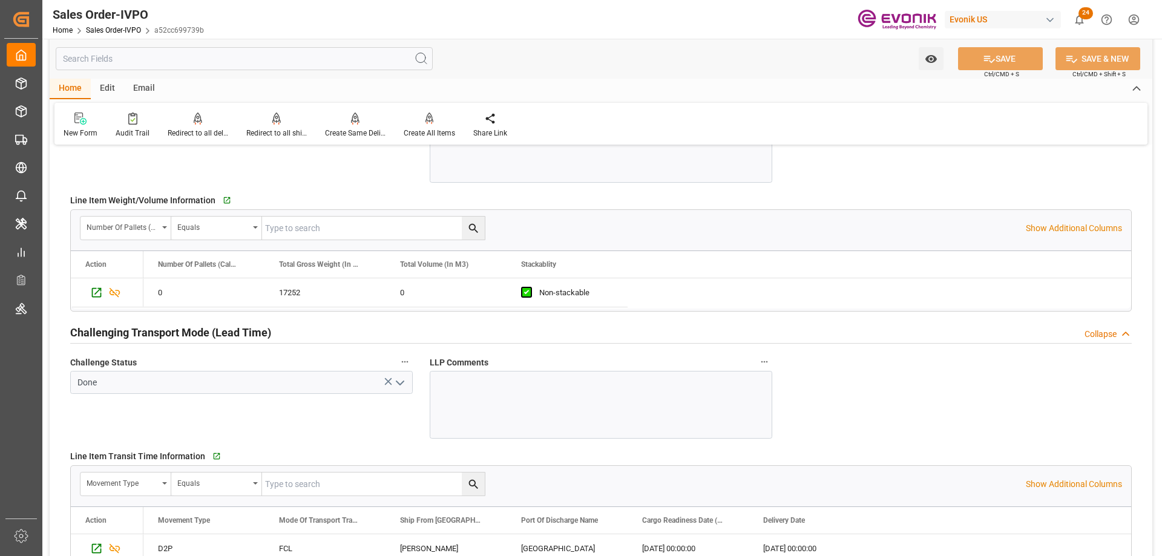
scroll to position [1996, 0]
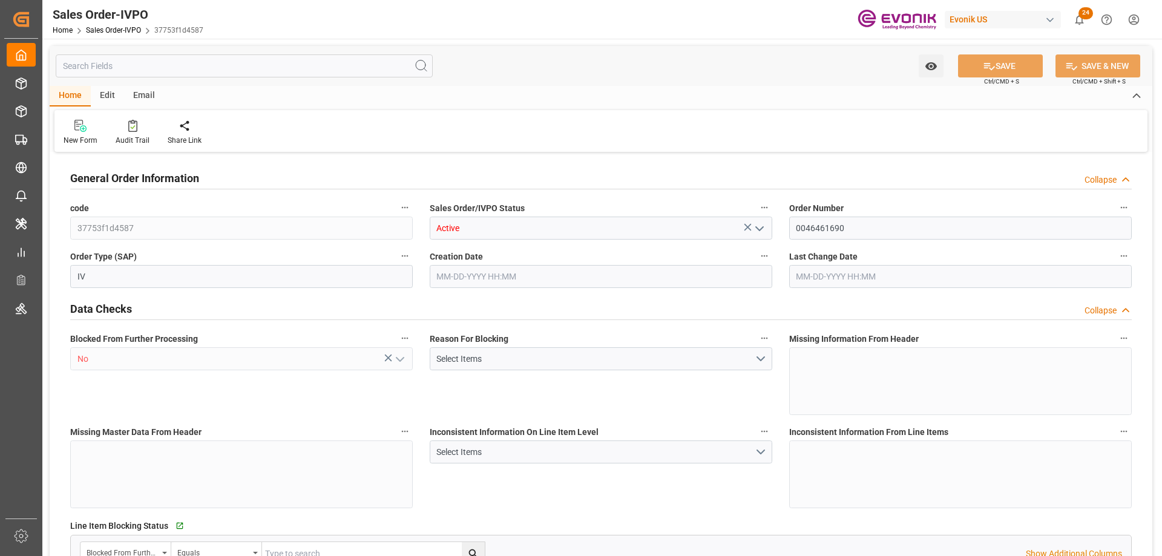
type input "KRPUS"
type input "0"
type input "1"
type input "3764.3"
type input "08-18-2025 19:31"
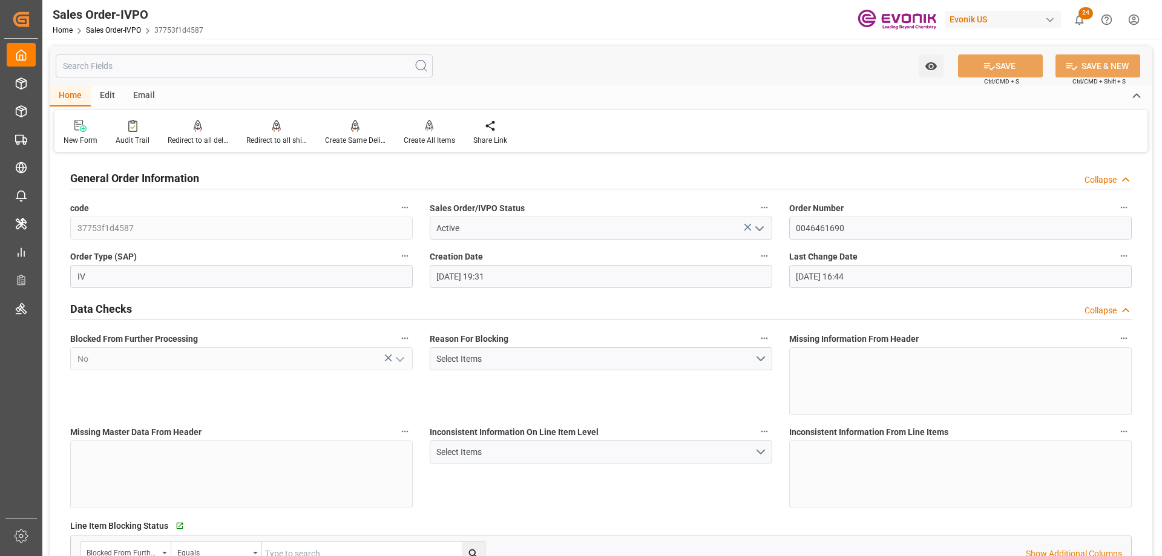
type input "08-21-2025 16:44"
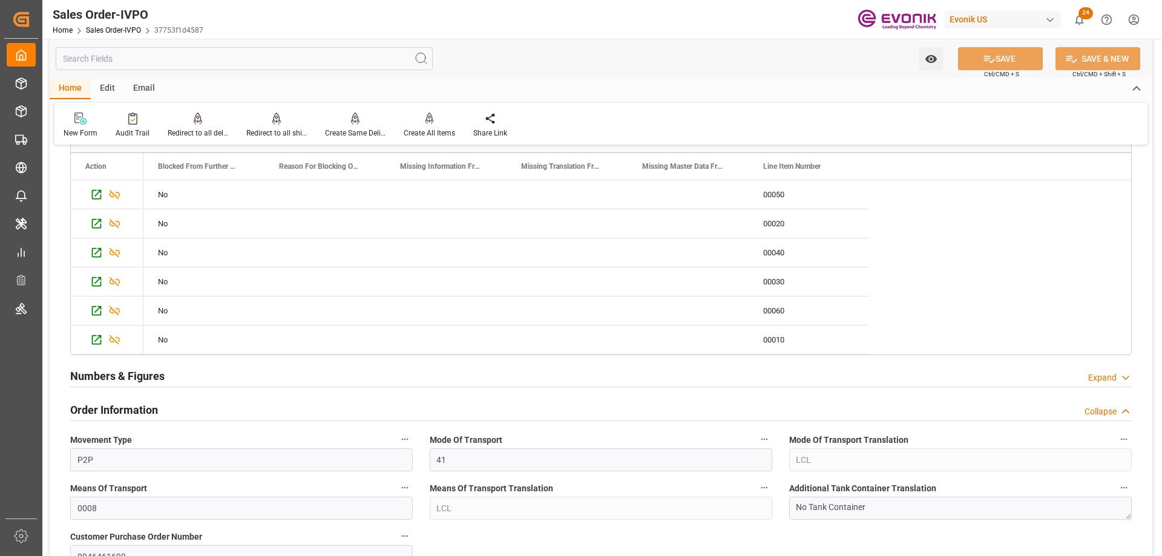
scroll to position [726, 0]
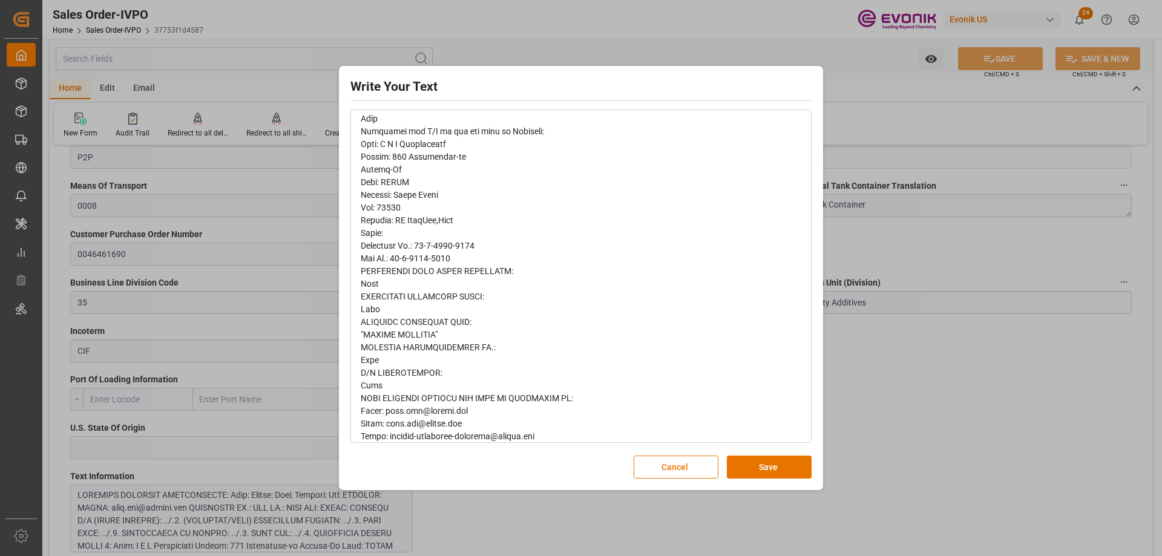
scroll to position [523, 0]
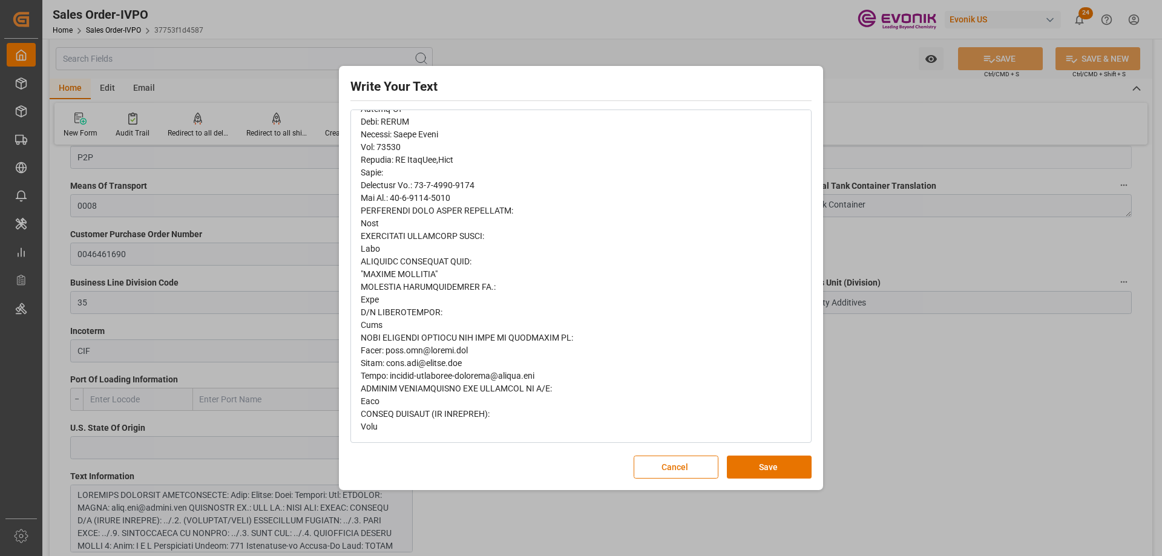
click at [831, 404] on div "Write Your Text Normal 14 Font Cancel Save" at bounding box center [581, 278] width 1162 height 556
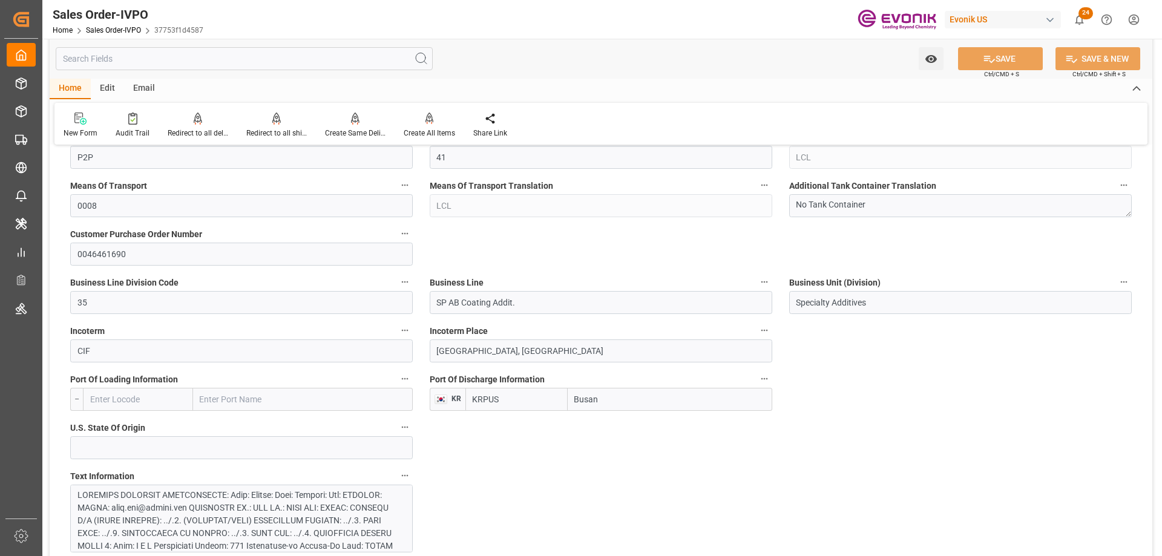
click at [154, 62] on input "text" at bounding box center [244, 58] width 377 height 23
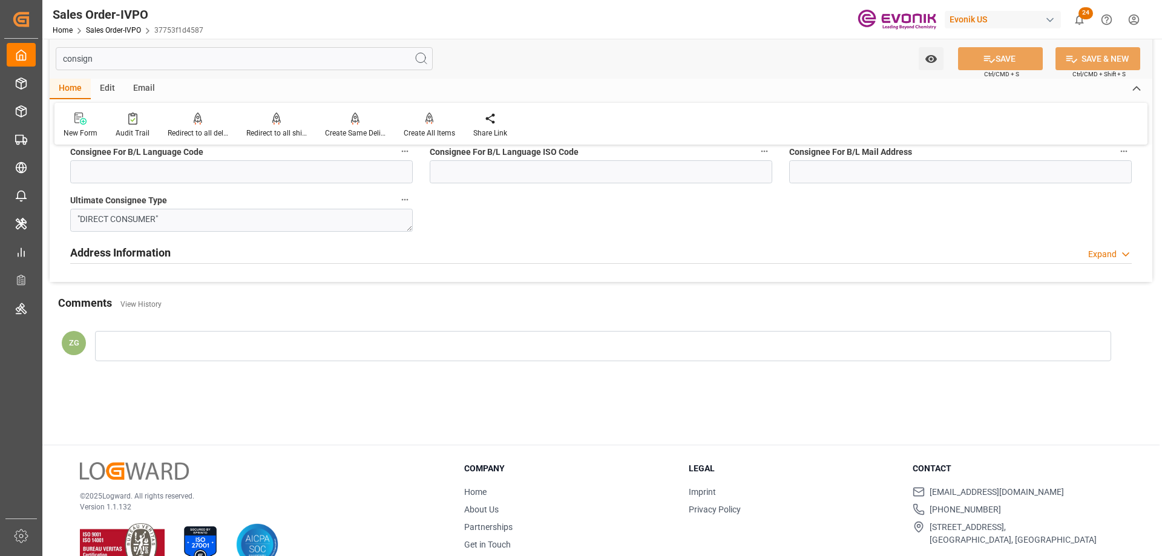
scroll to position [0, 0]
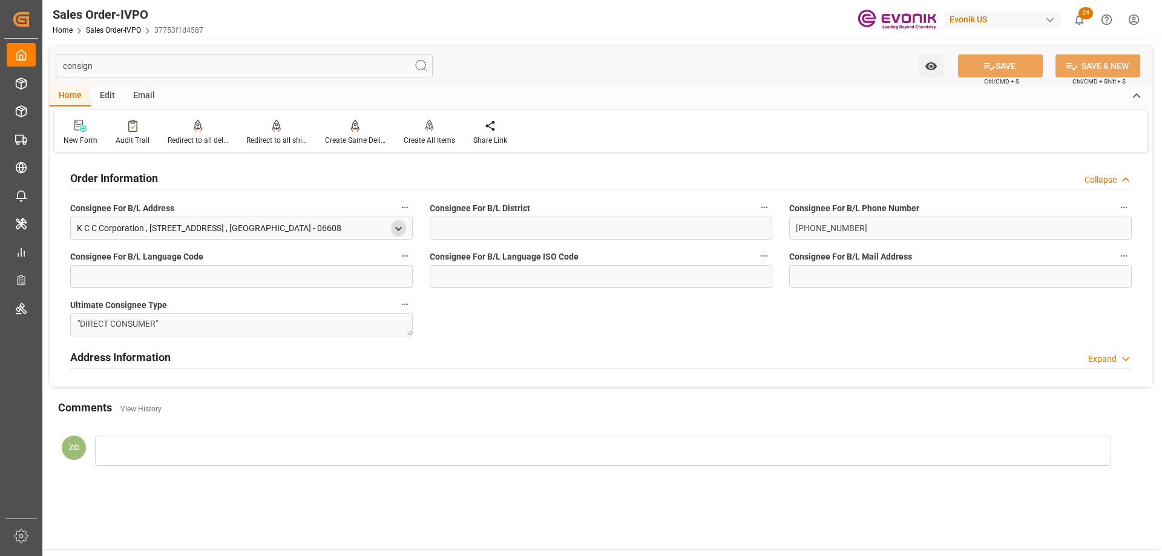
type input "consign"
click at [399, 228] on icon "open menu" at bounding box center [398, 229] width 10 height 10
click at [102, 67] on input "consign" at bounding box center [244, 65] width 377 height 23
type input "344 Sapyungdae-roSeocho-Ku"
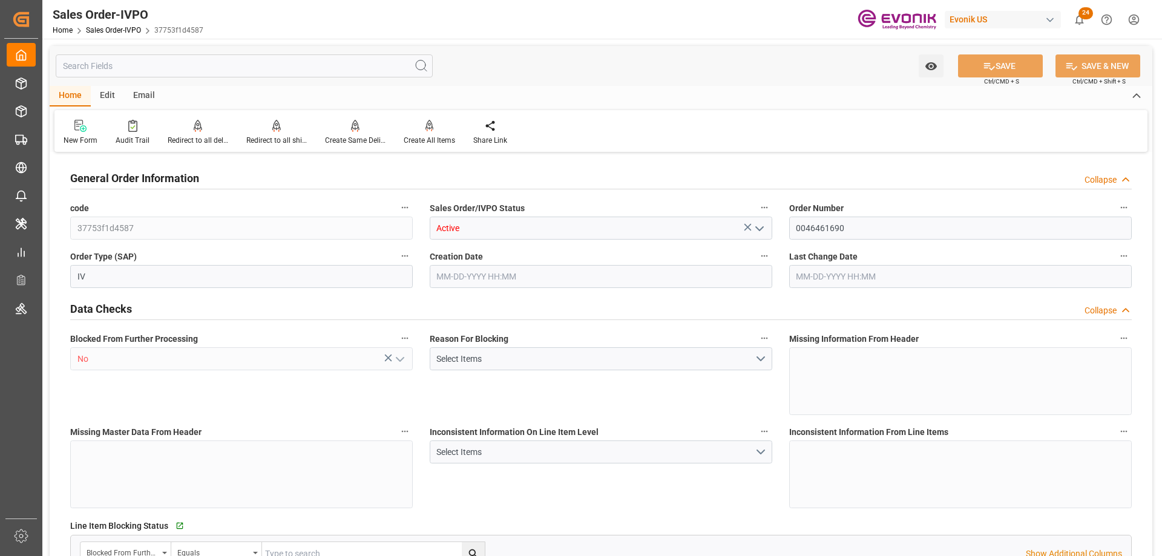
type input "344 Sapyungdae-roSeocho-Ku"
type input "KRPUS"
type input "0"
type input "1"
type input "3764.3"
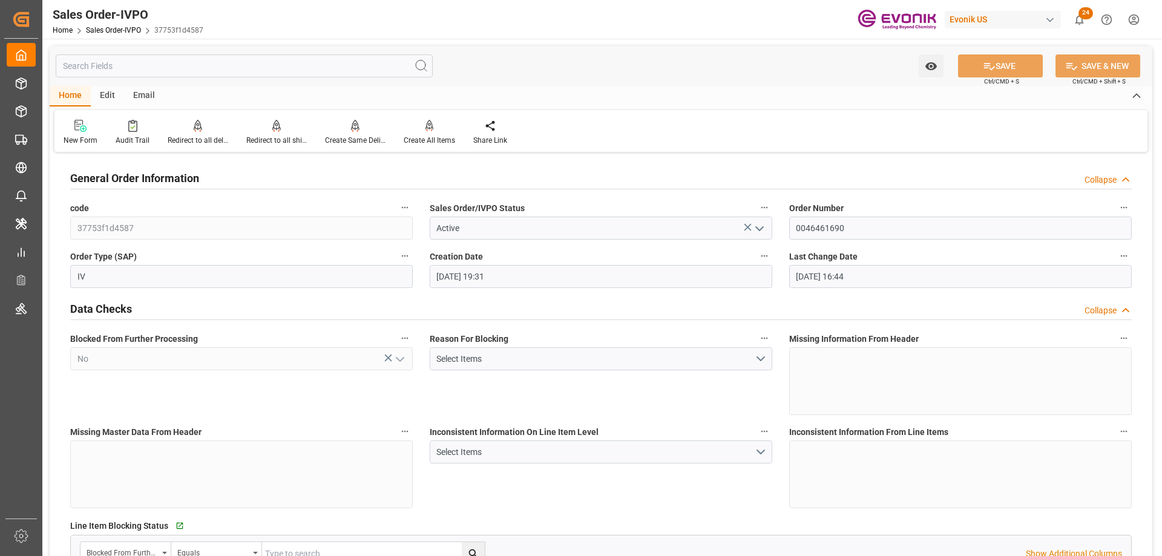
type input "08-18-2025 19:31"
type input "08-21-2025 16:44"
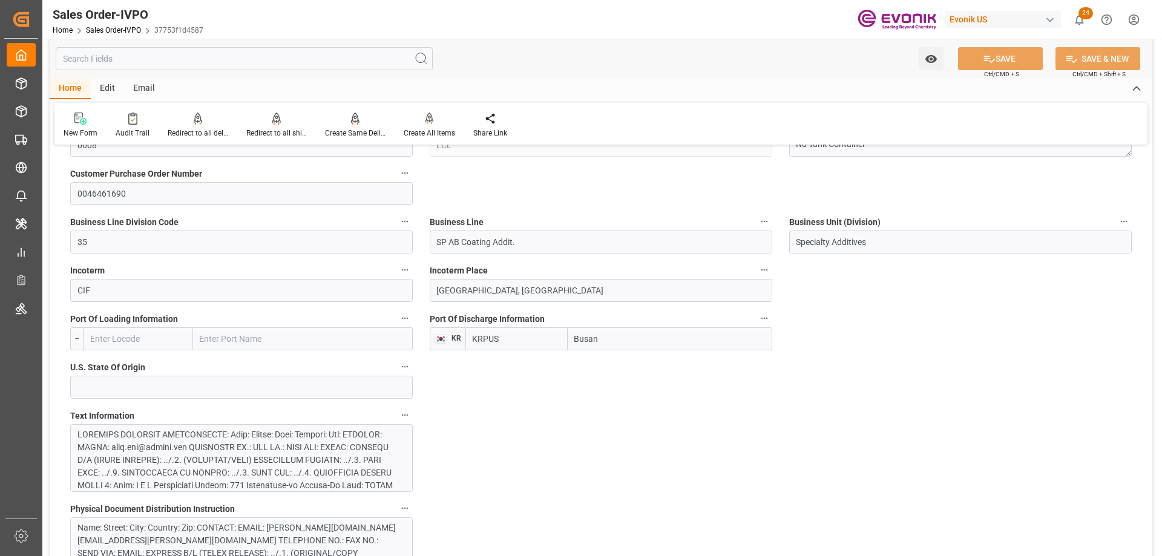
scroll to position [847, 0]
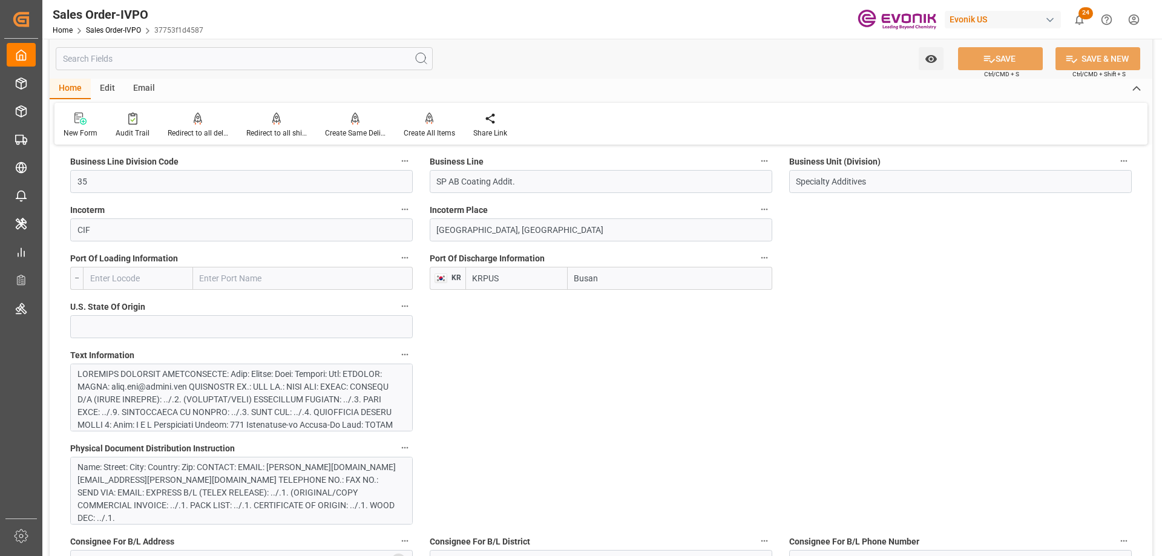
click at [329, 384] on div at bounding box center [236, 482] width 319 height 229
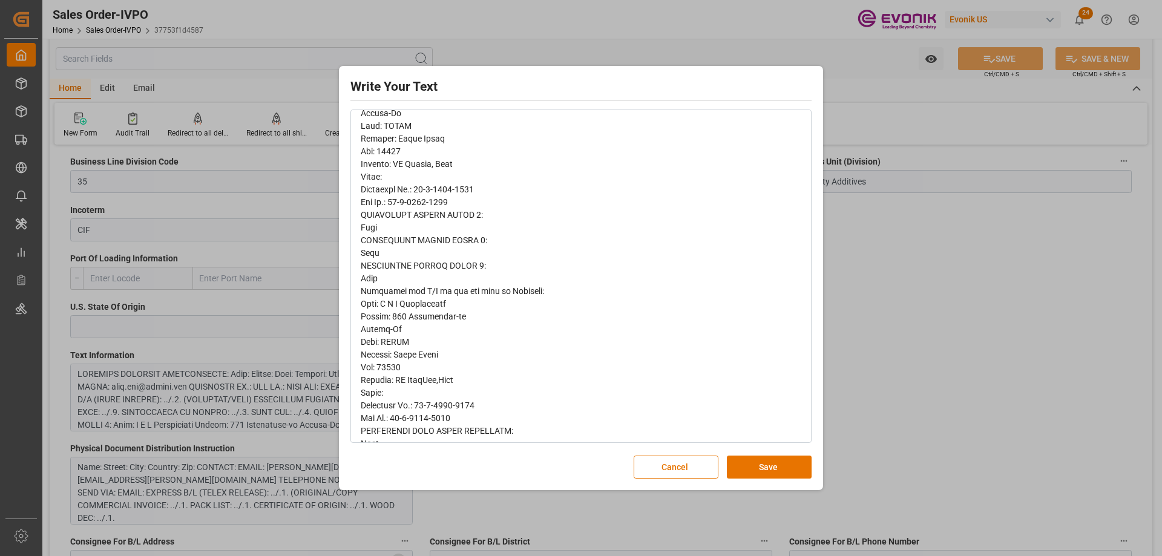
scroll to position [363, 0]
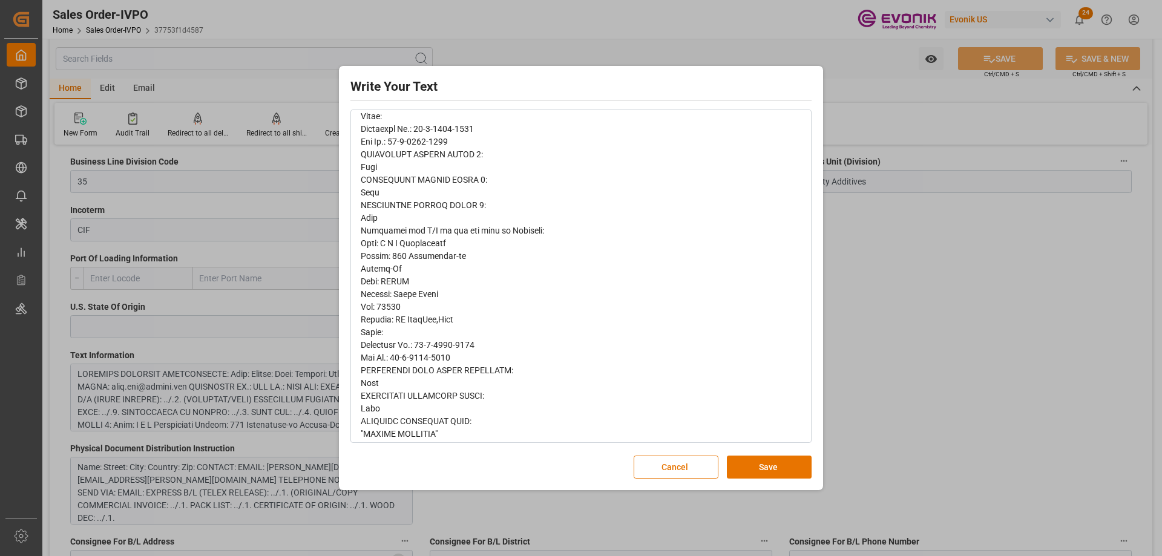
type input "344 Sapyungdae-roSeocho-Ku"
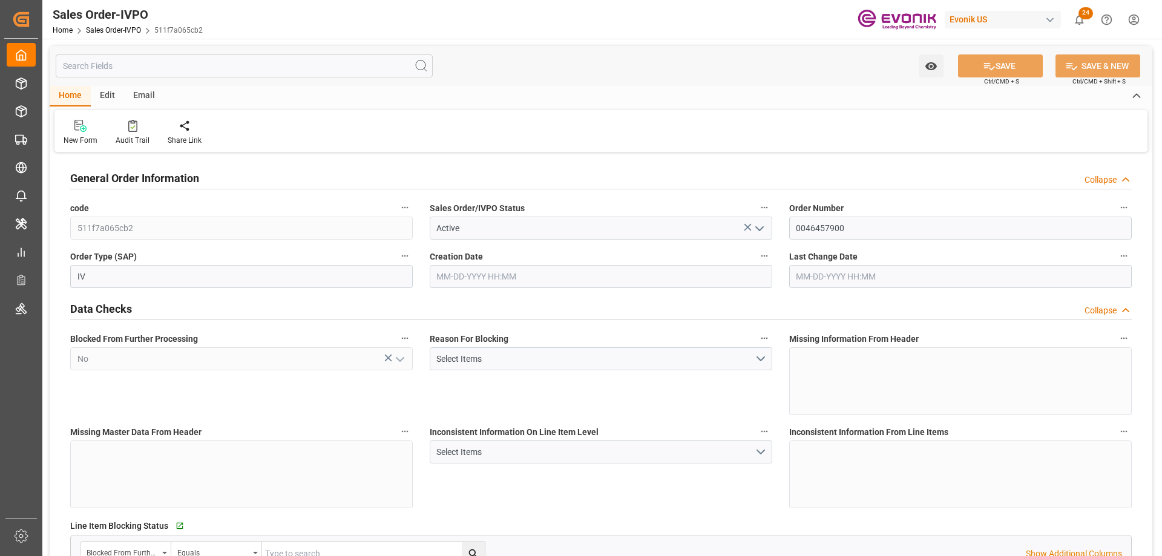
type input "JPYOK"
type input "0"
type input "1"
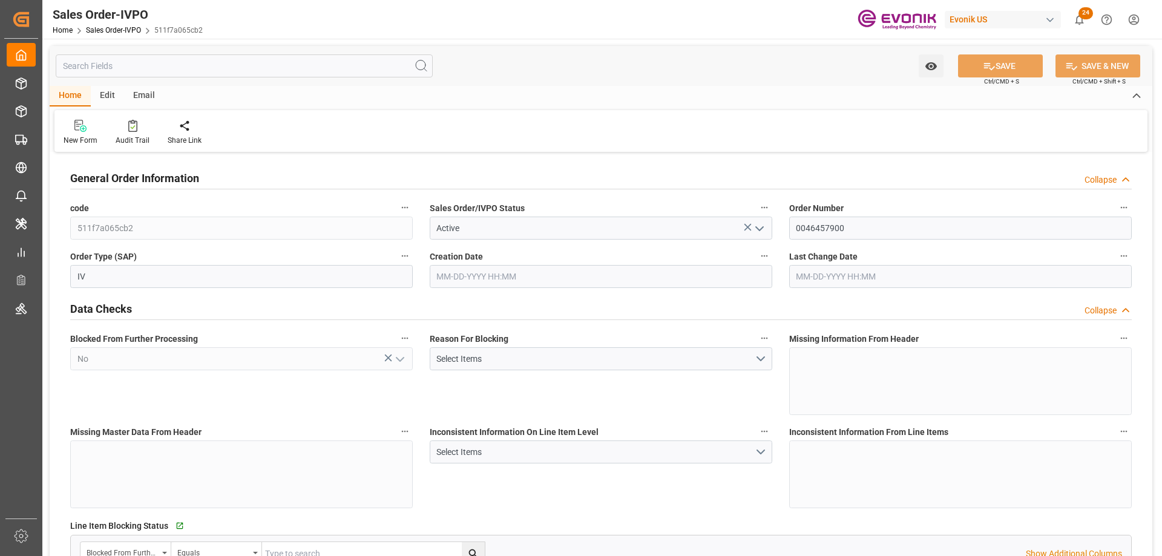
type input "16140"
type input "26.4204"
type input "17000"
type input "30"
type input "[DATE] 18:45"
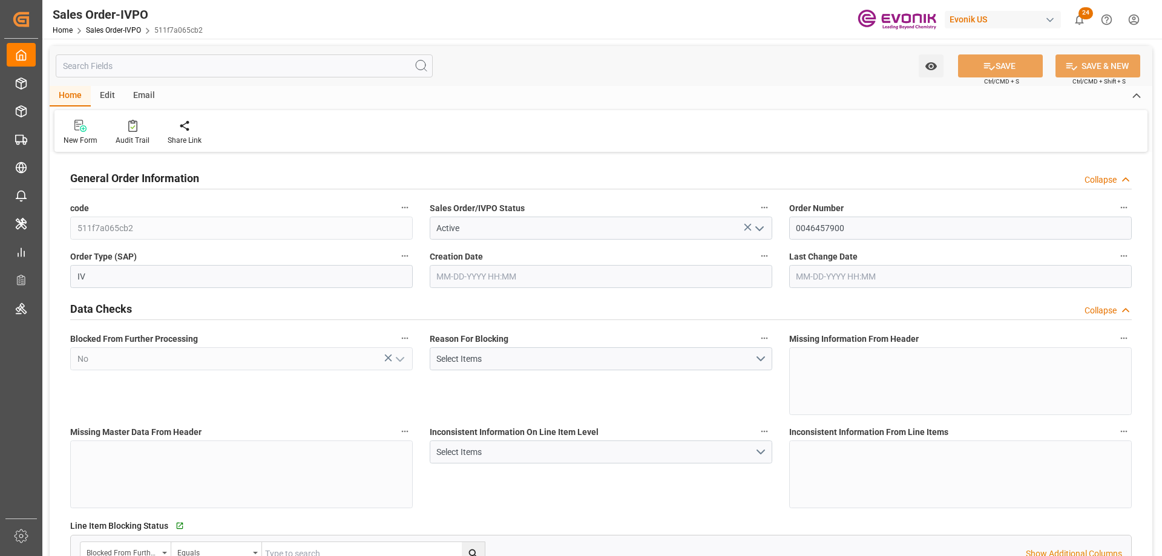
type input "[DATE] 15:15"
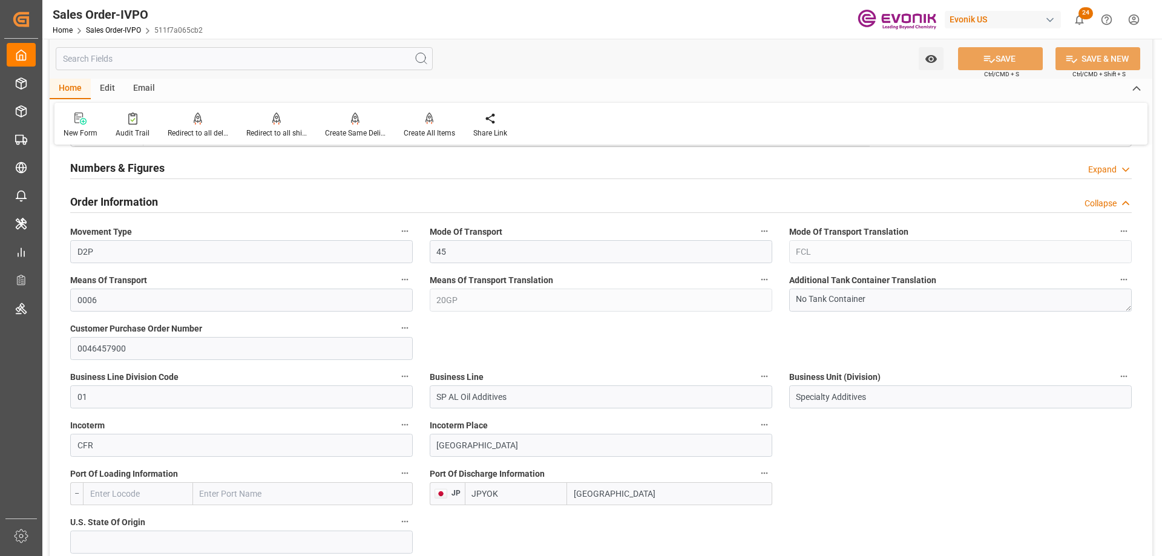
scroll to position [605, 0]
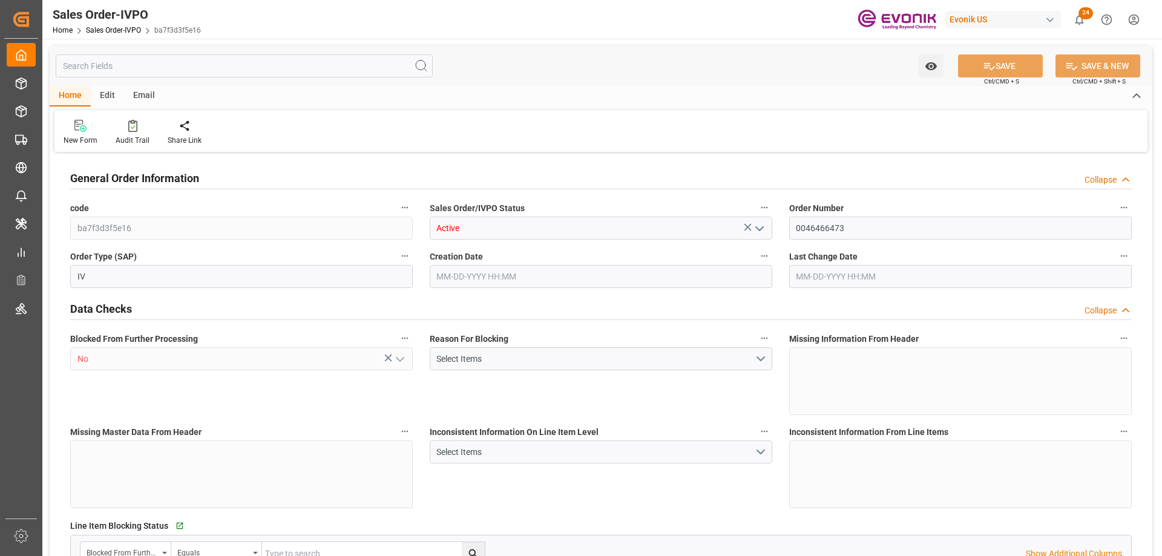
type input "JPOSA"
type input "0"
type input "1"
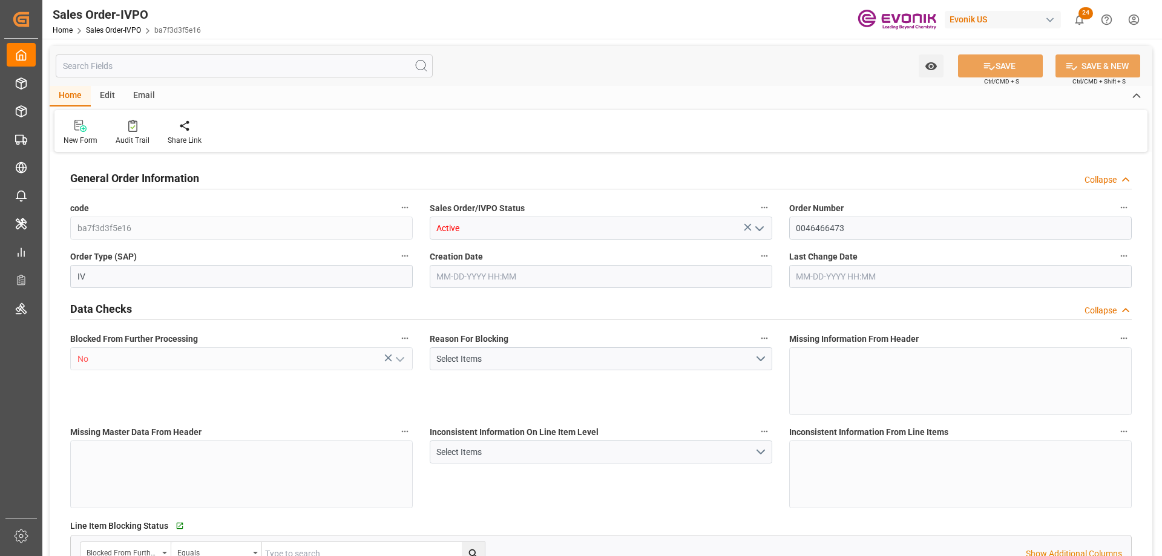
type input "8070"
type input "13.2102"
type input "17000"
type input "30"
type input "[DATE] 15:56"
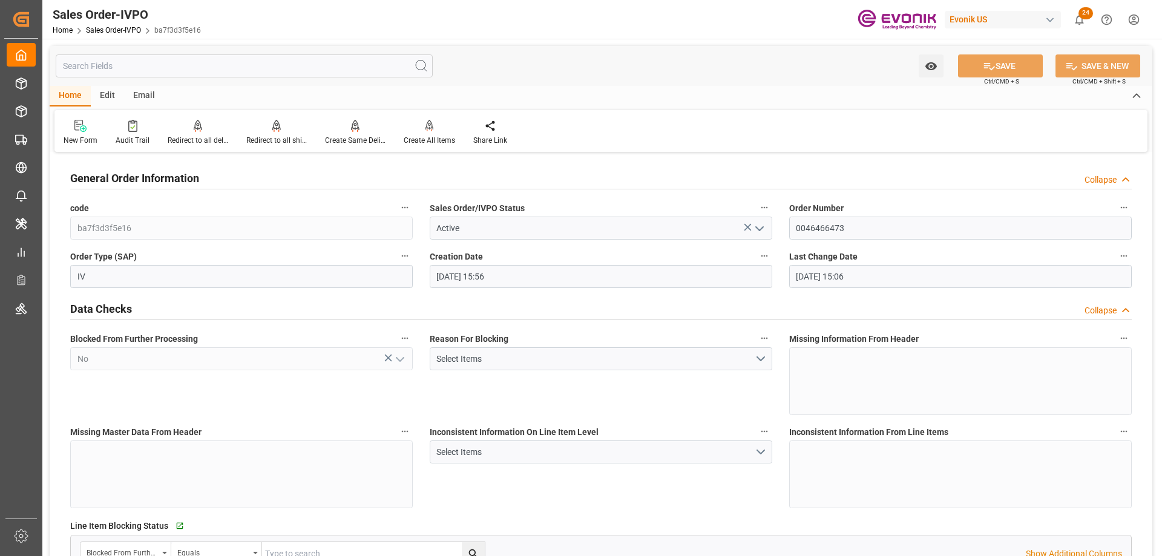
type input "[DATE] 15:06"
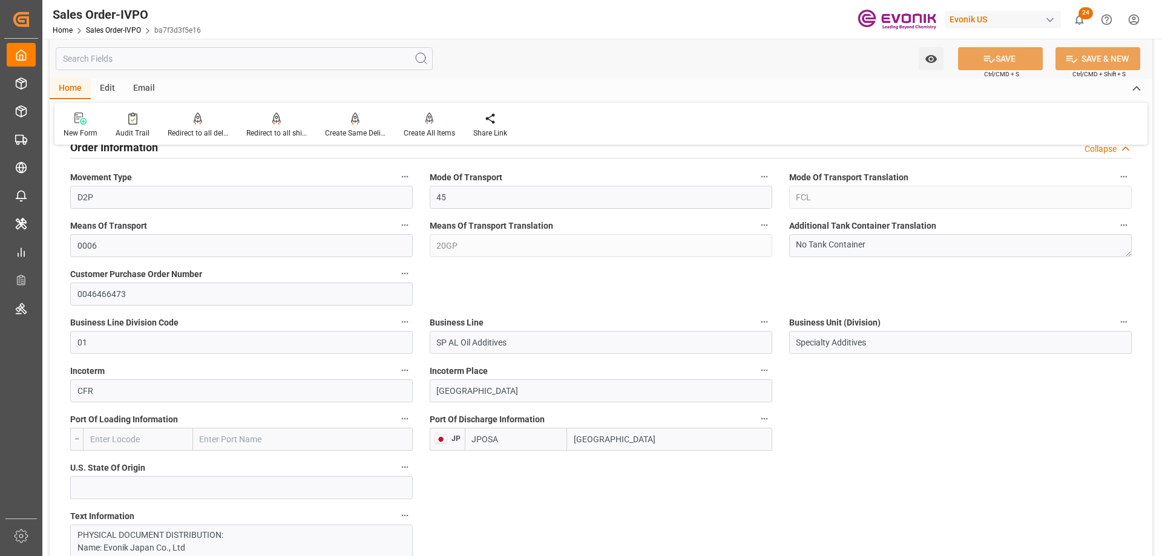
scroll to position [605, 0]
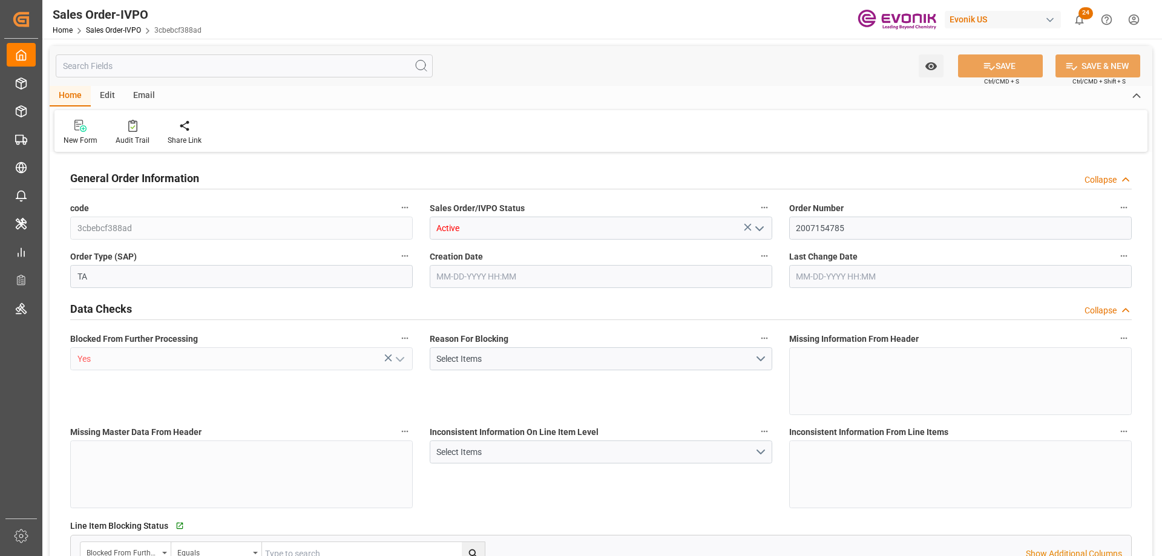
type input "CNSHA"
type input "0"
type input "1"
type input "14724.52"
type input "[DATE] 15:40"
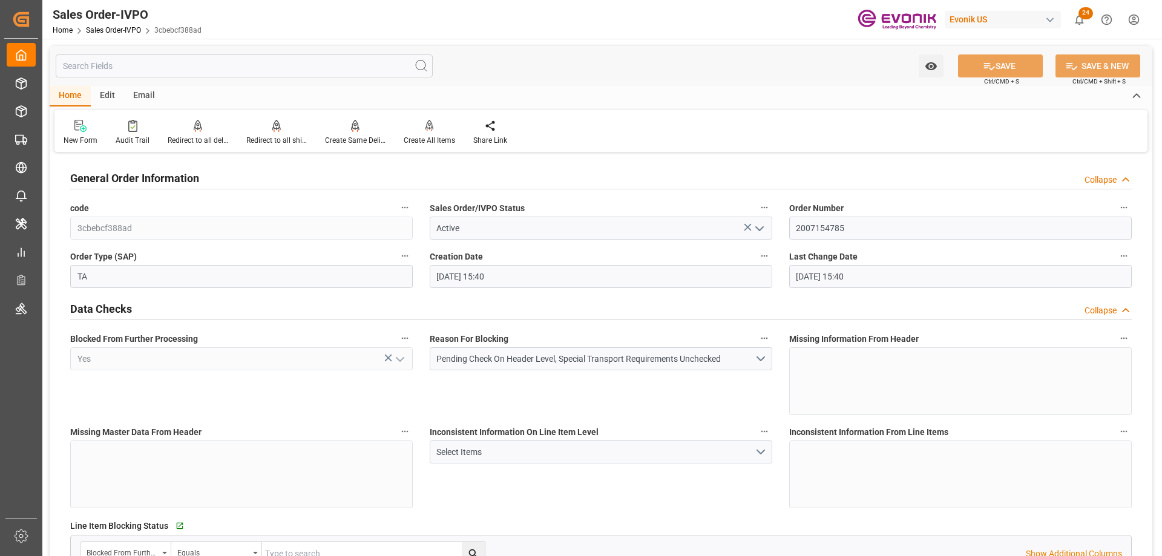
type input "[DATE] 15:40"
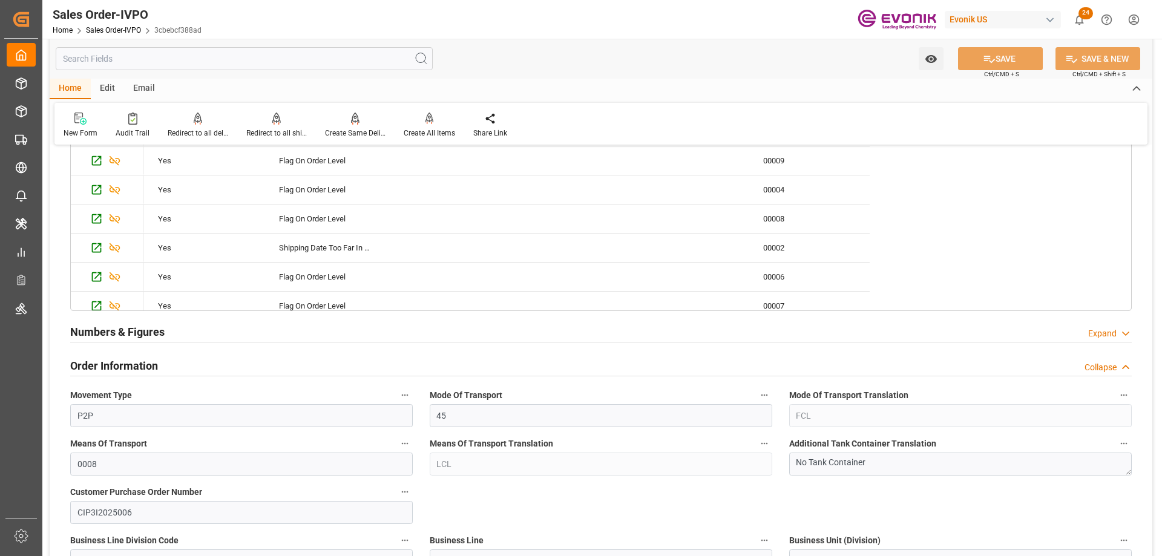
click at [587, 47] on div "Watch Option SAVE Ctrl/CMD + S SAVE & NEW Ctrl/CMD + Shift + S" at bounding box center [601, 59] width 1102 height 40
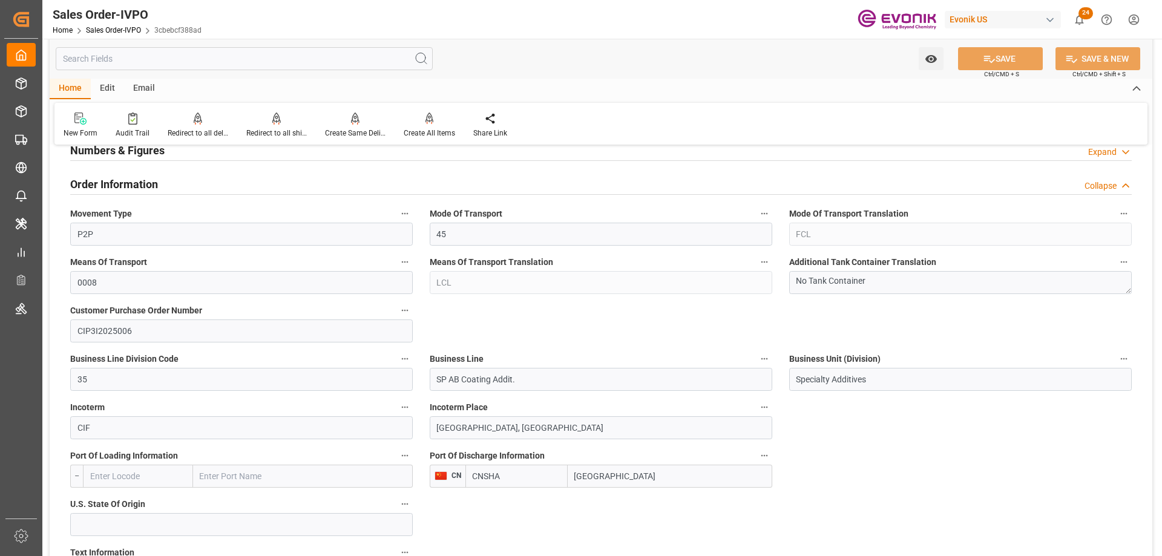
scroll to position [363, 0]
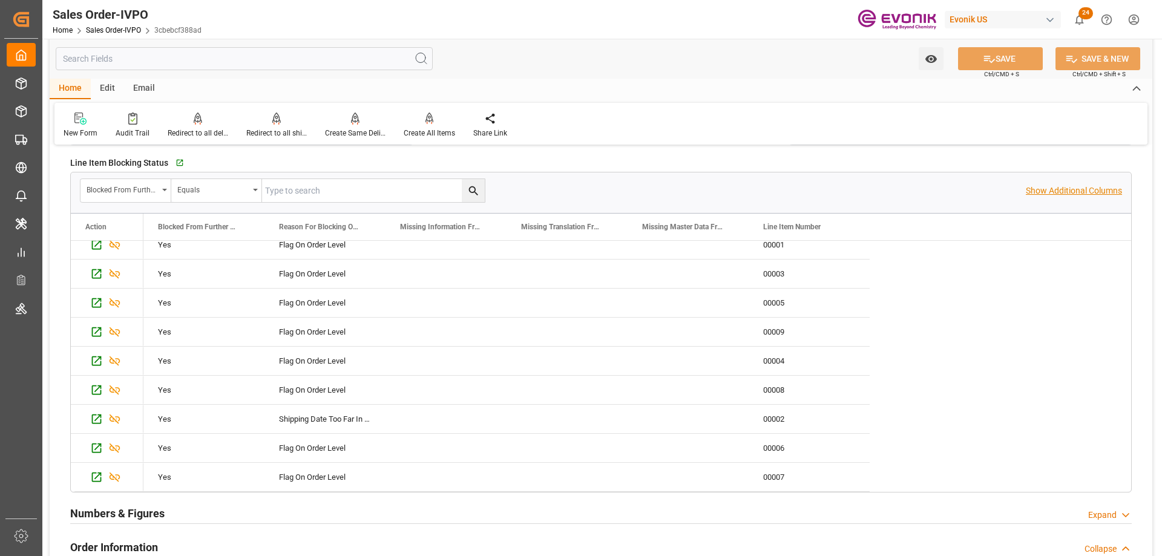
click at [1041, 194] on p "Show Additional Columns" at bounding box center [1073, 191] width 96 height 13
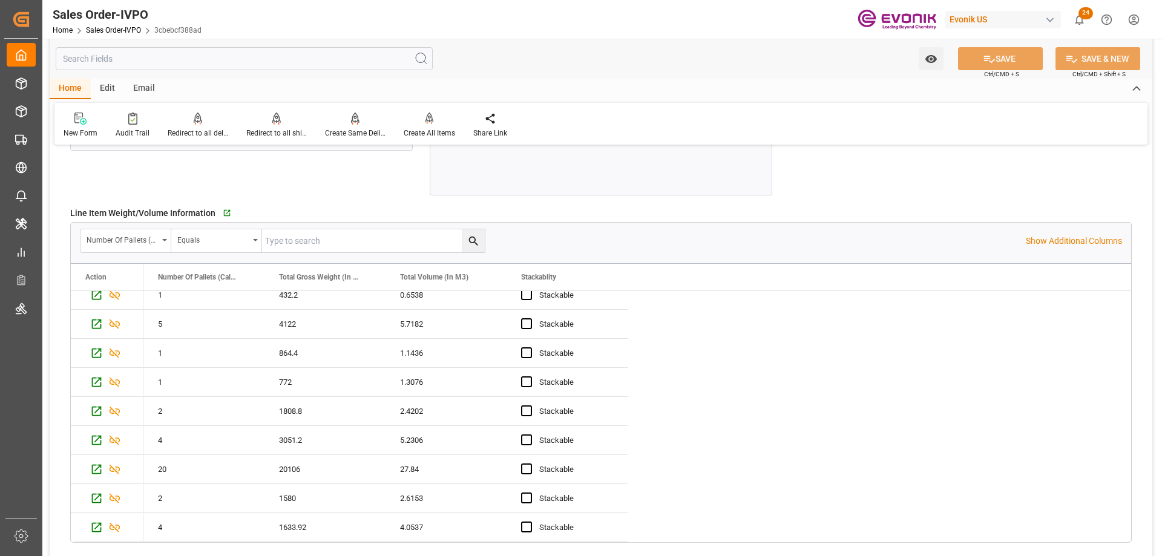
scroll to position [0, 0]
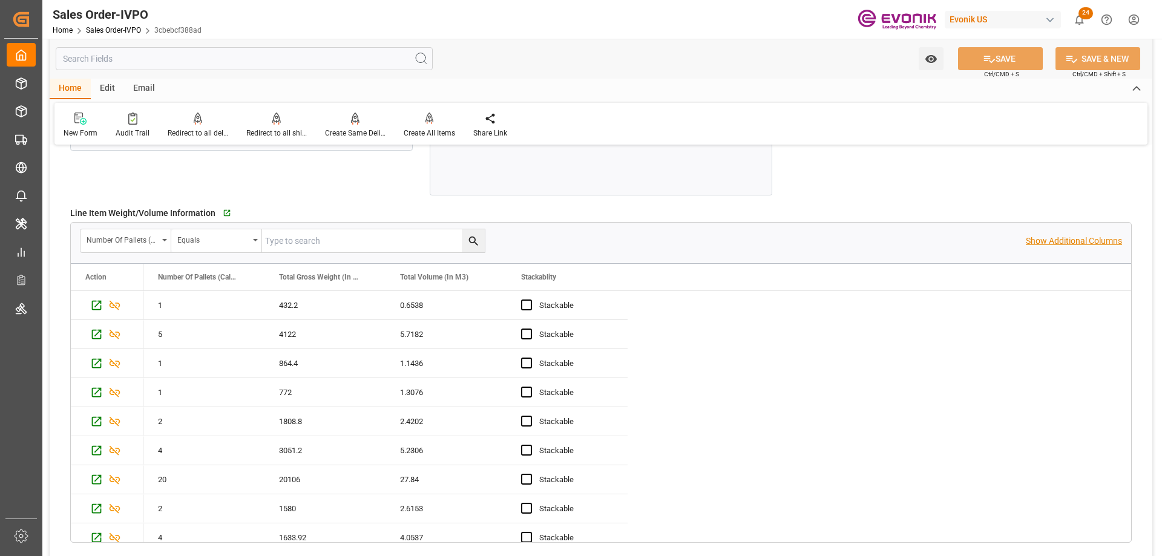
click at [1083, 244] on p "Show Additional Columns" at bounding box center [1073, 241] width 96 height 13
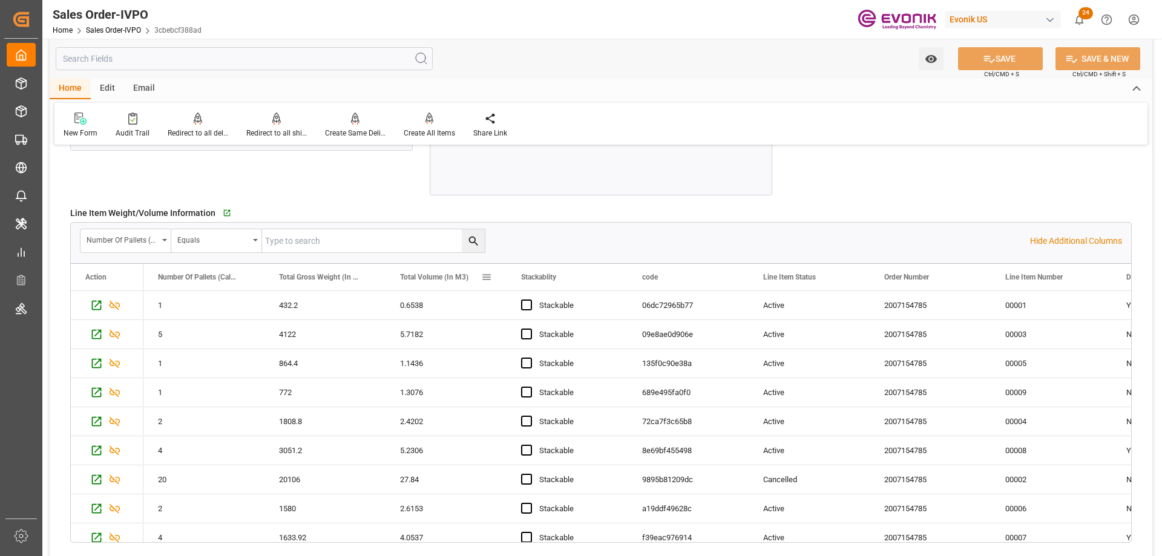
scroll to position [10, 0]
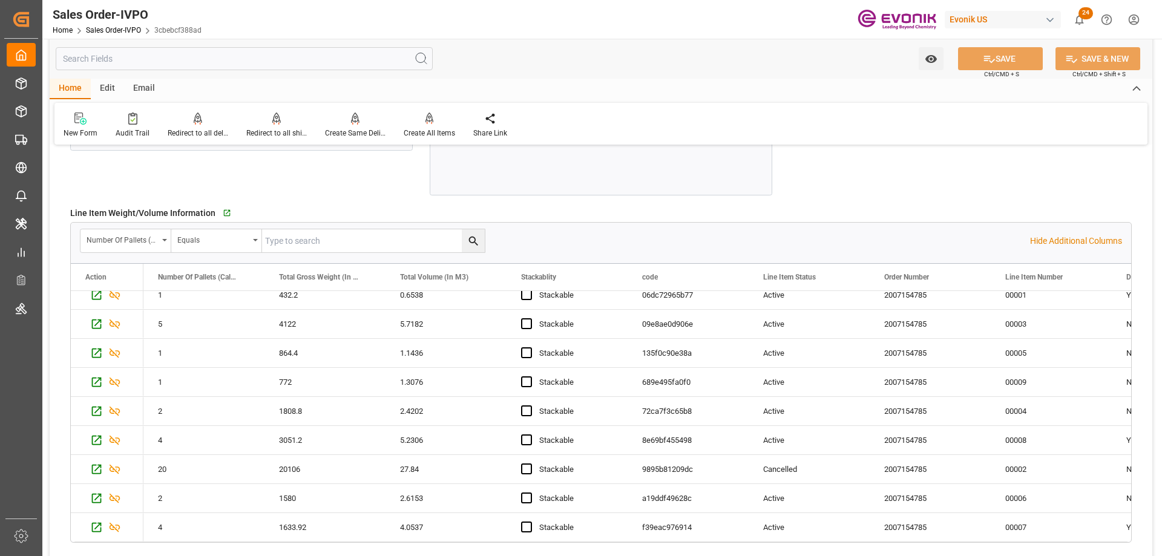
click at [837, 71] on div "Watch Option SAVE Ctrl/CMD + S SAVE & NEW Ctrl/CMD + Shift + S" at bounding box center [601, 59] width 1102 height 40
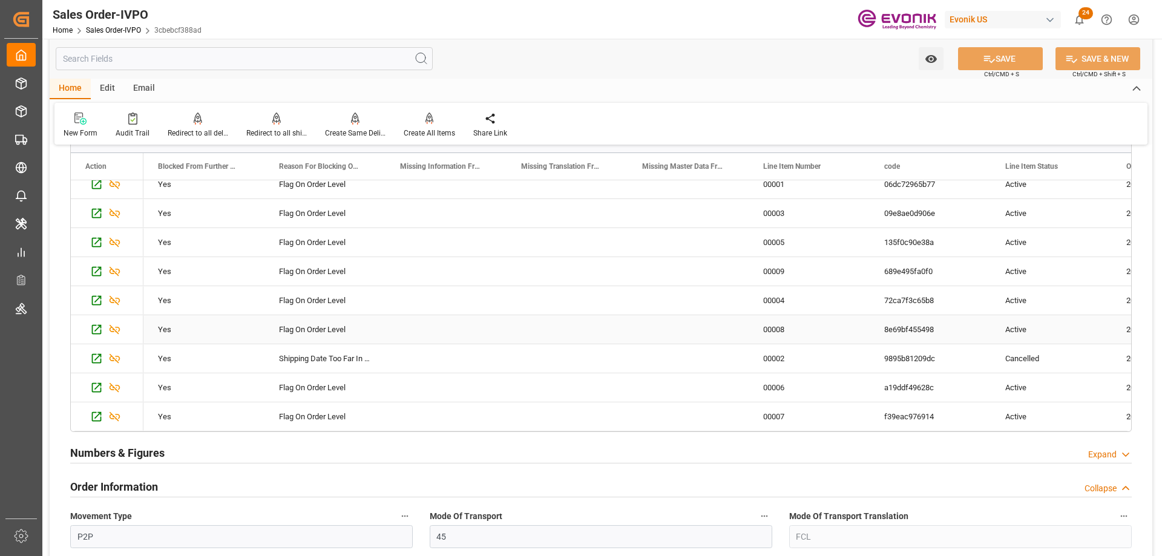
scroll to position [605, 0]
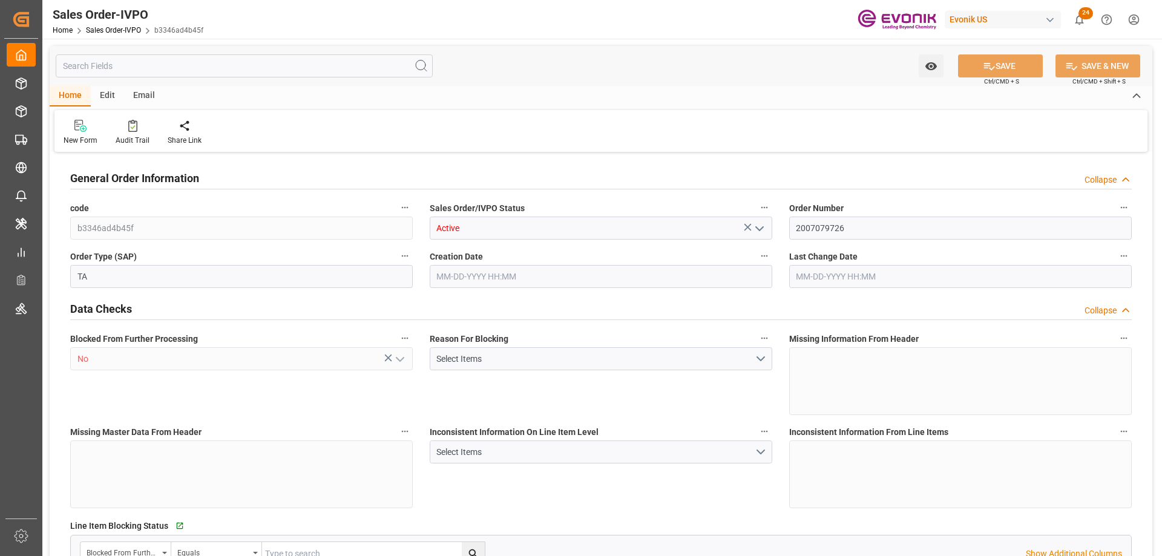
type input "BEANR"
type input "0"
type input "1"
type input "2"
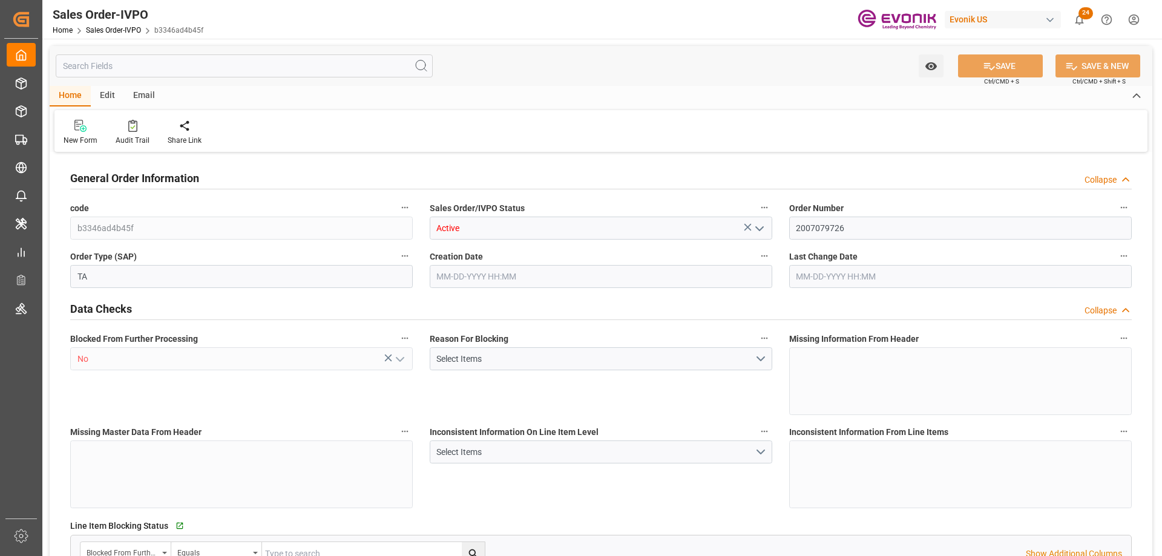
type input "19435.784"
type input "62.7342"
type input "19000"
type input "60"
type input "[DATE] 21:27"
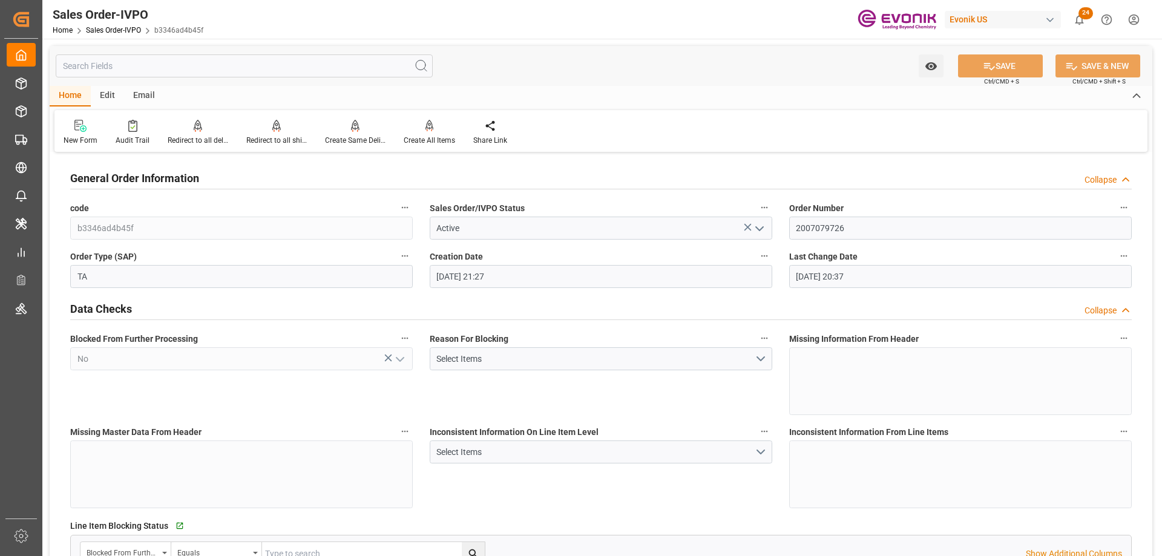
type input "[DATE] 20:37"
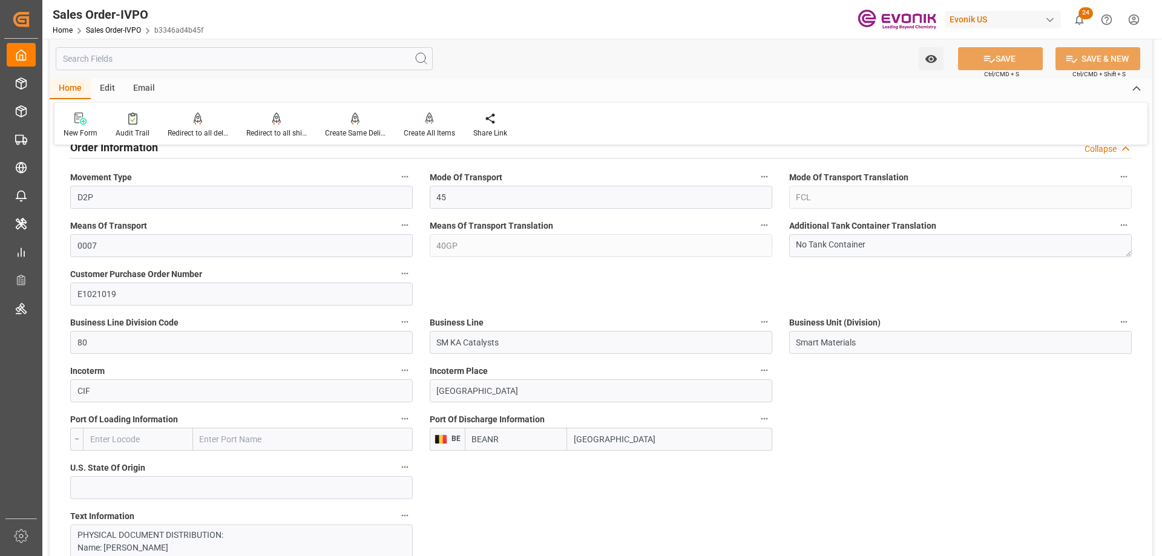
scroll to position [605, 0]
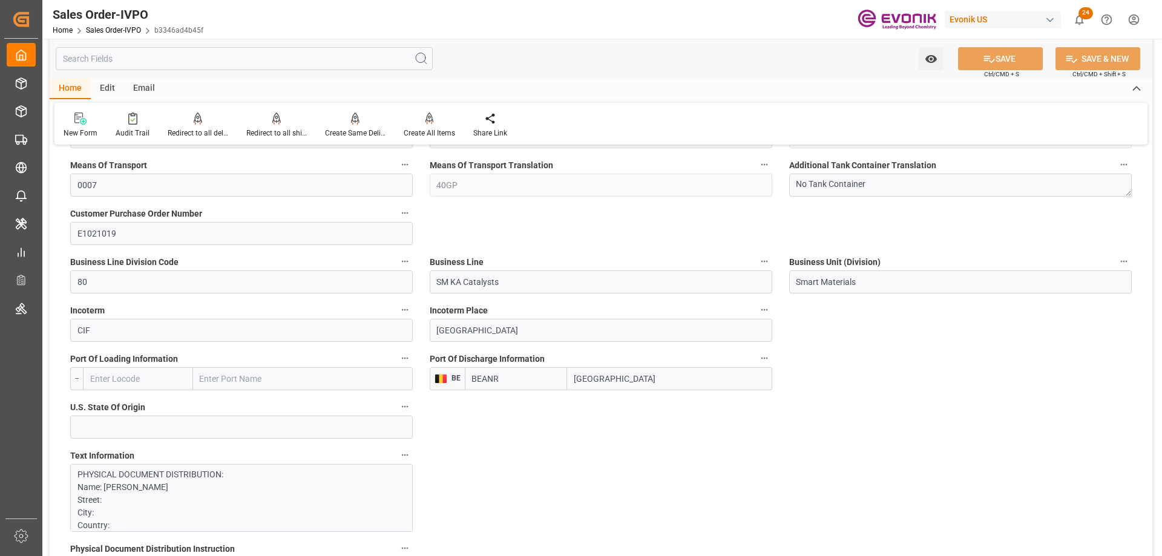
click at [247, 66] on input "text" at bounding box center [244, 58] width 377 height 23
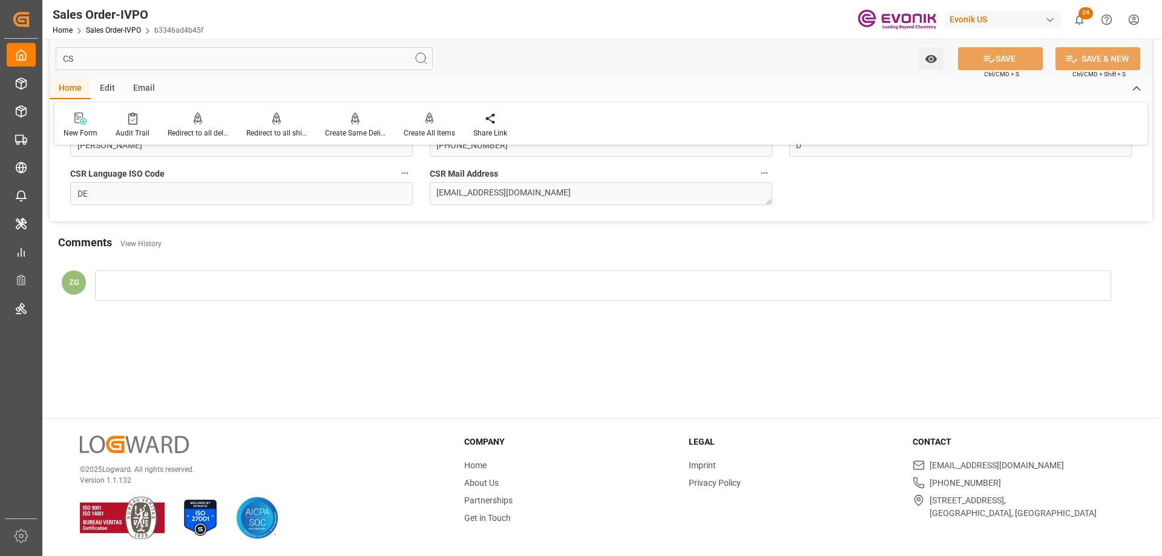
scroll to position [0, 0]
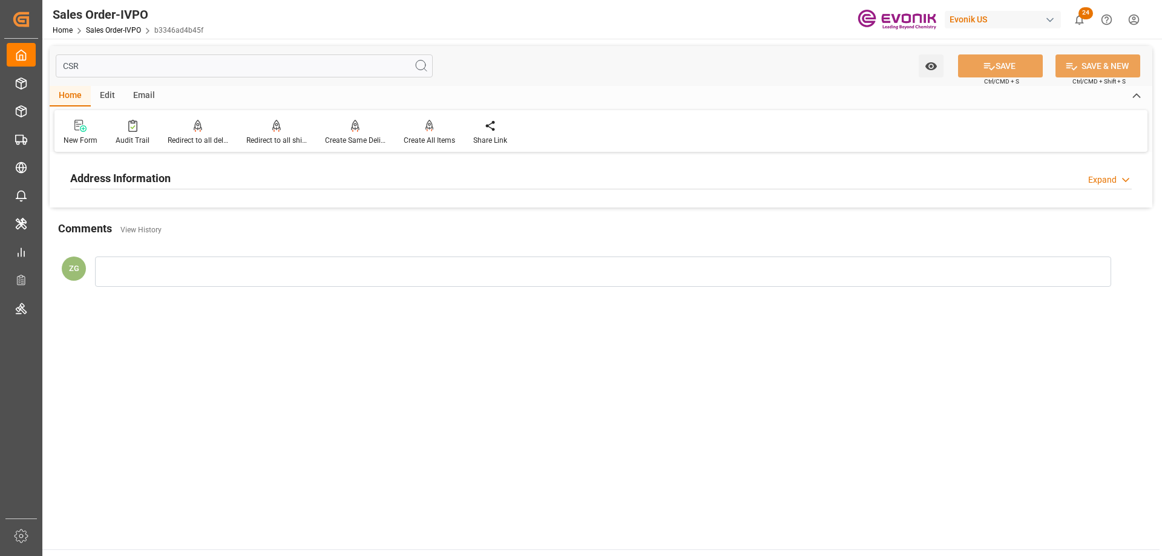
type input "CSR"
click at [192, 180] on div "Address Information Expand" at bounding box center [600, 177] width 1061 height 23
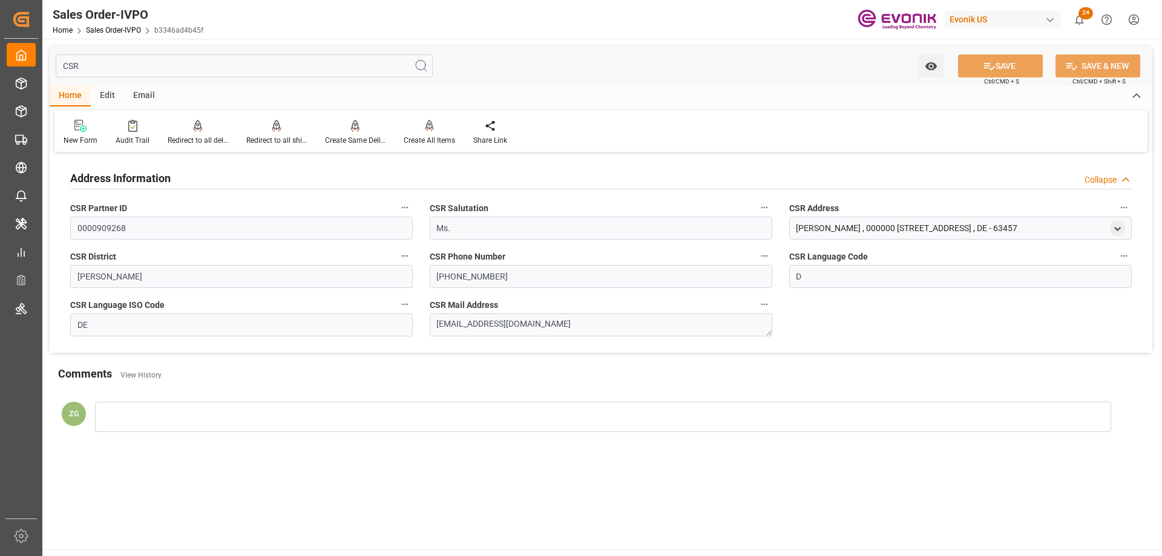
click at [264, 65] on input "CSR" at bounding box center [244, 65] width 377 height 23
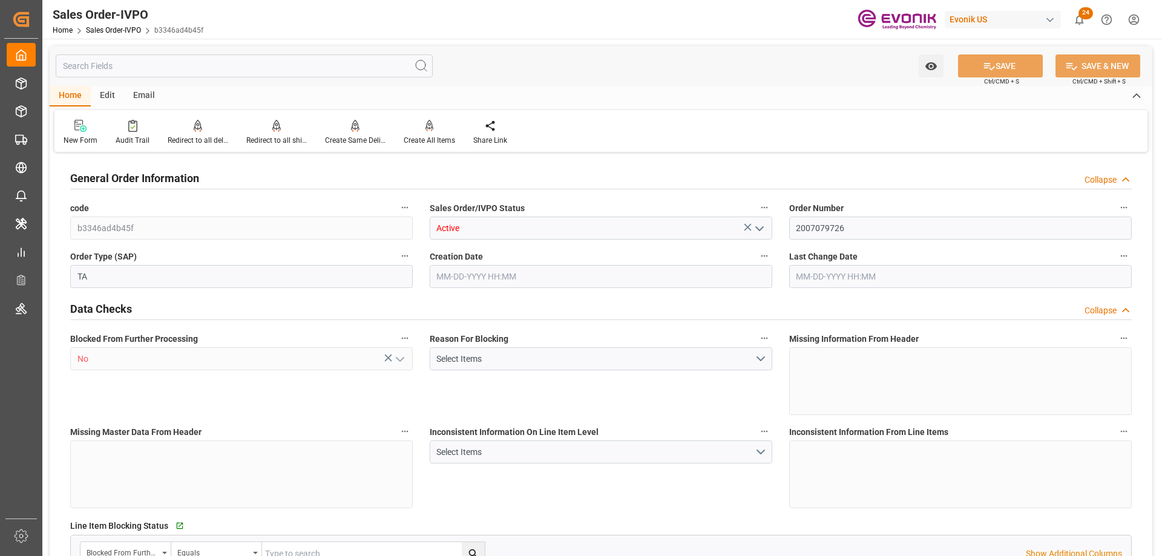
type input "BEANR"
type input "0"
type input "1"
type input "2"
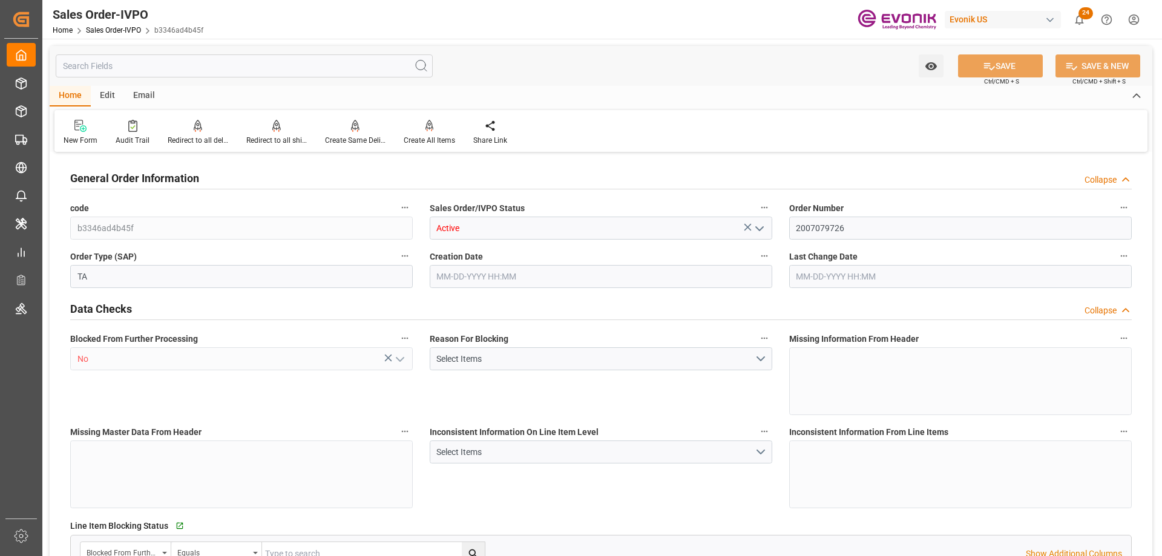
type input "19435.784"
type input "62.7342"
type input "19000"
type input "60"
type input "[DATE] 21:27"
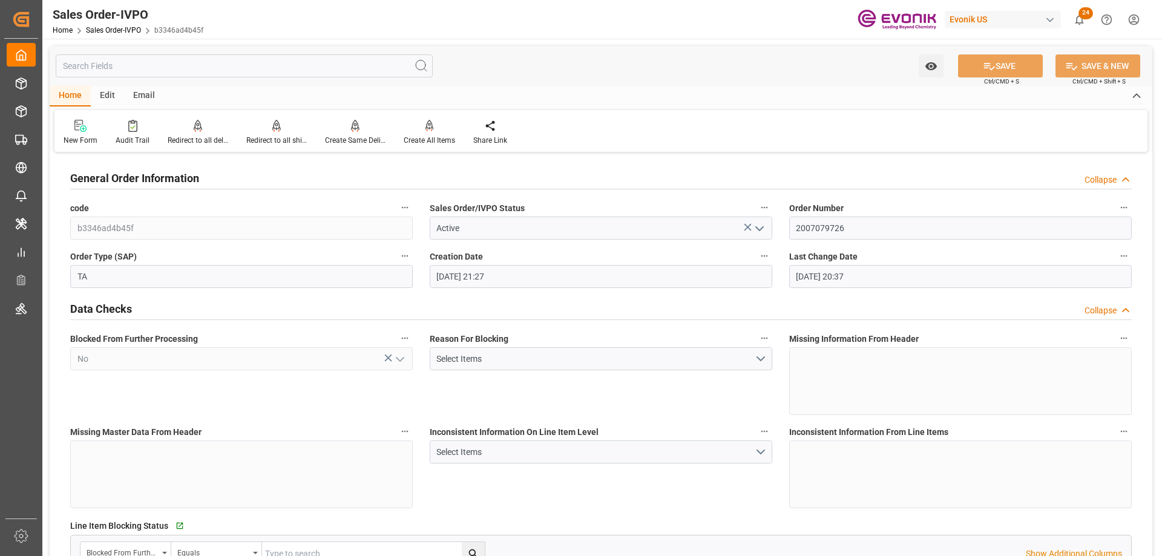
type input "[DATE] 20:37"
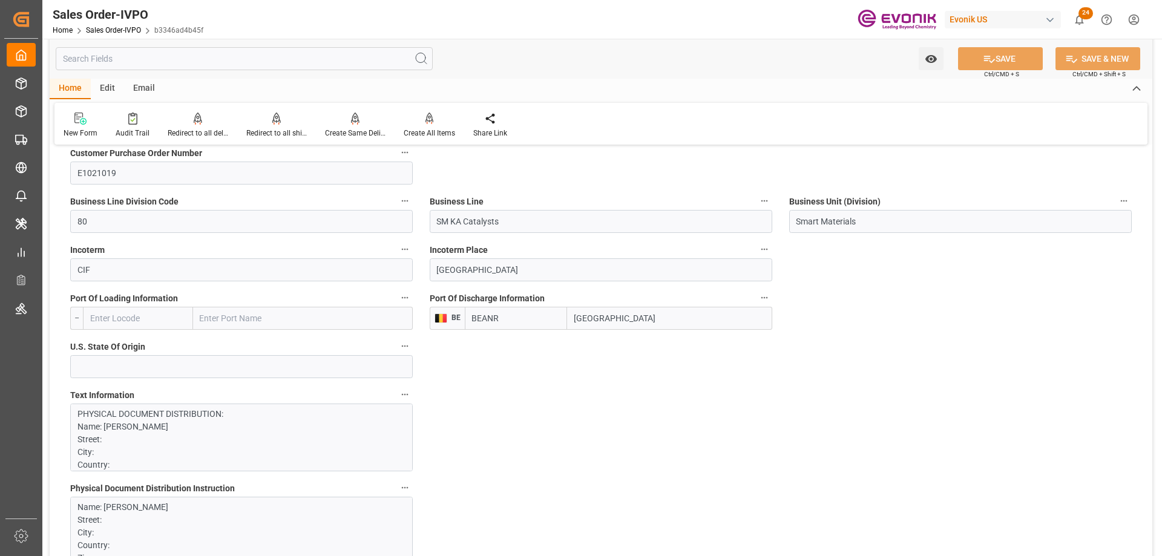
scroll to position [60, 0]
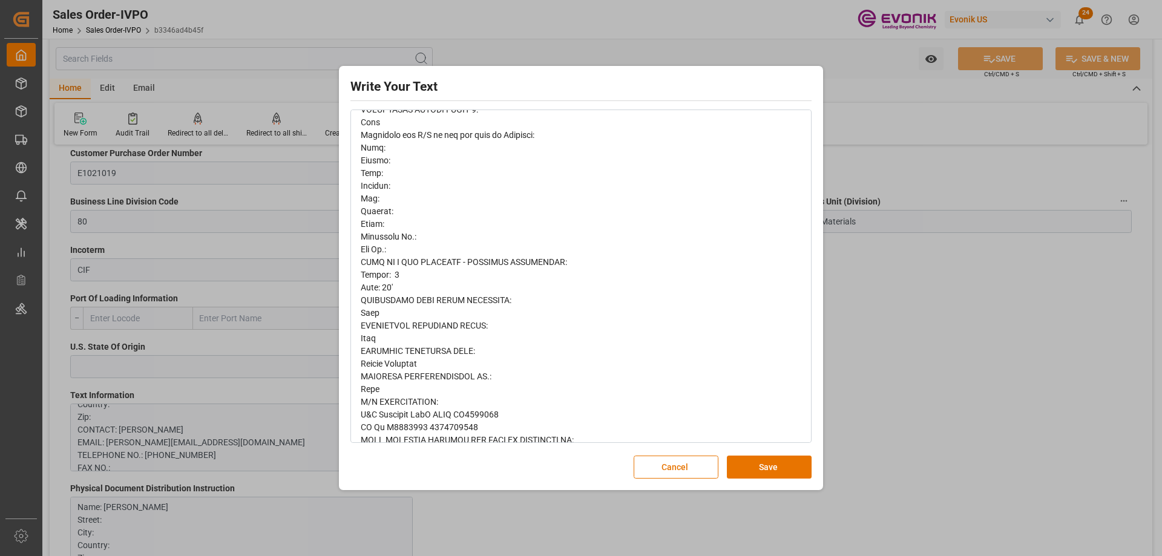
scroll to position [561, 0]
